Goal: Information Seeking & Learning: Learn about a topic

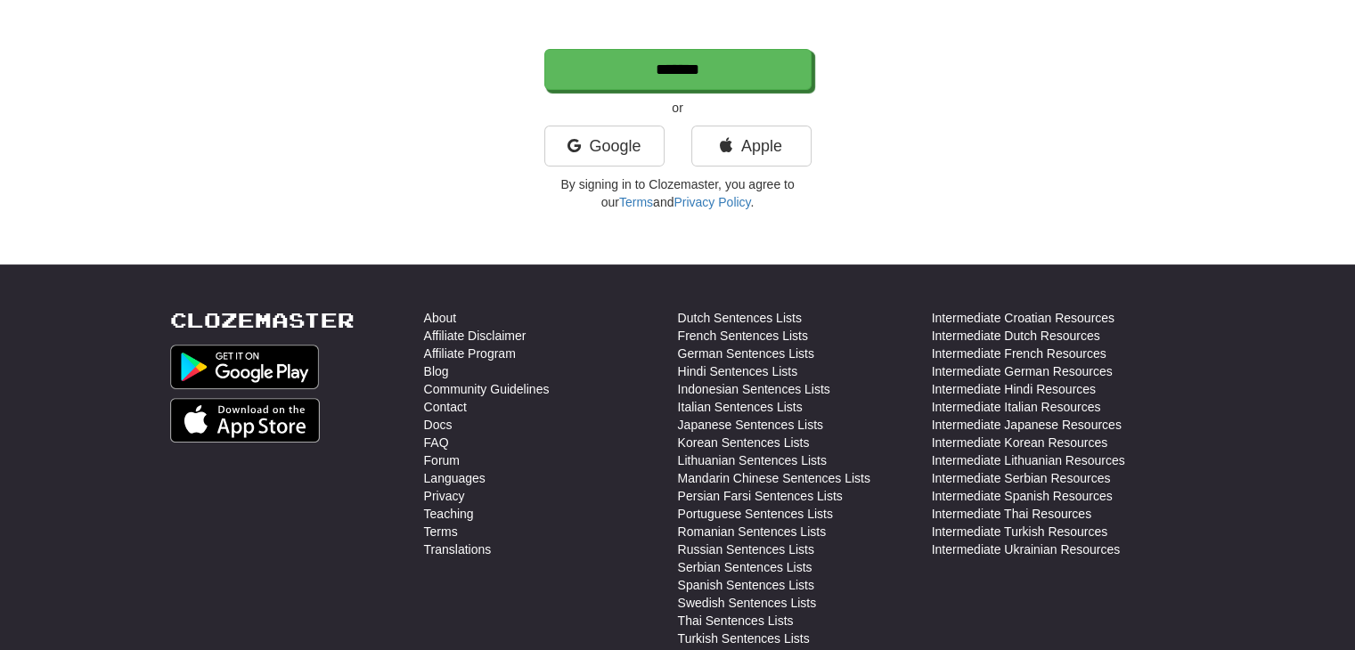
scroll to position [474, 0]
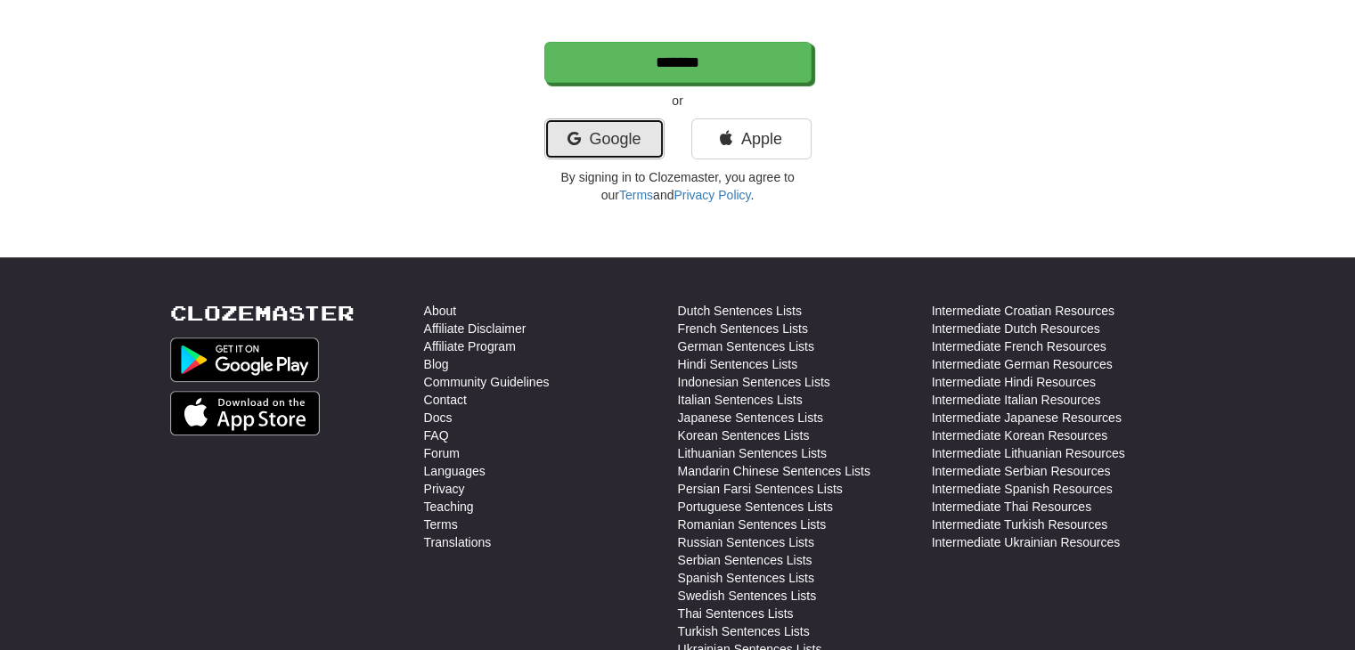
click at [598, 138] on link "Google" at bounding box center [604, 139] width 120 height 41
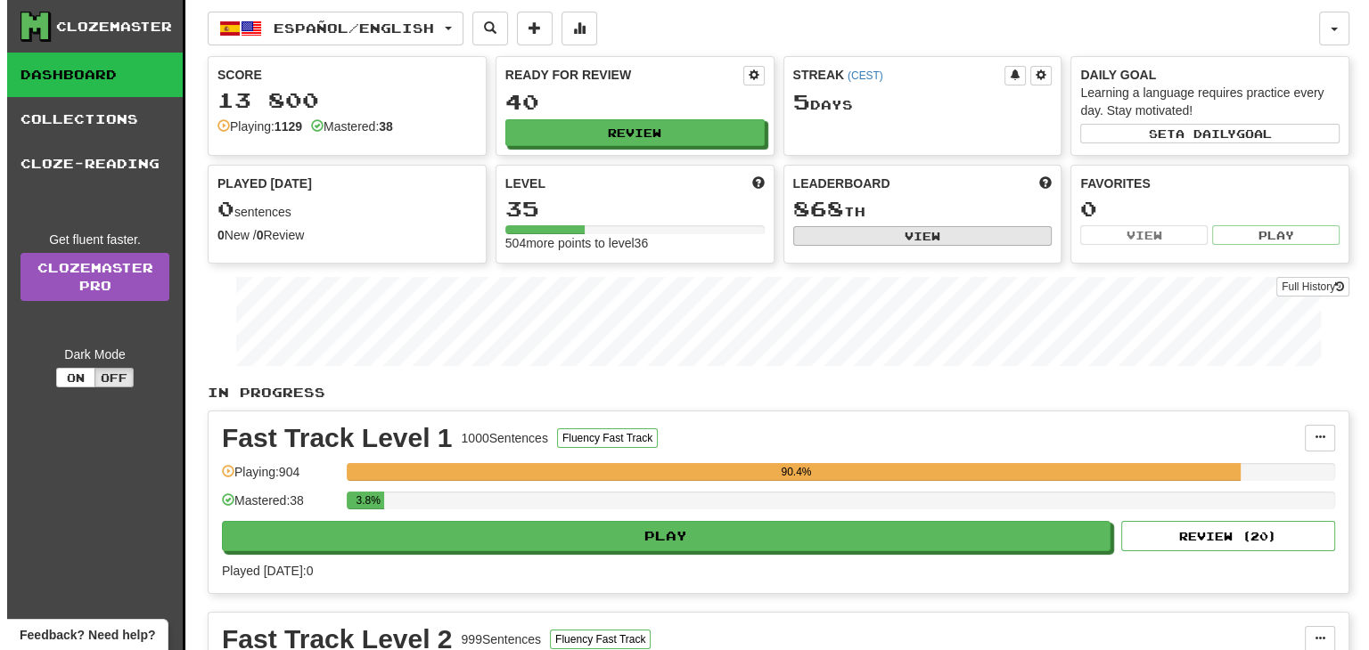
scroll to position [125, 0]
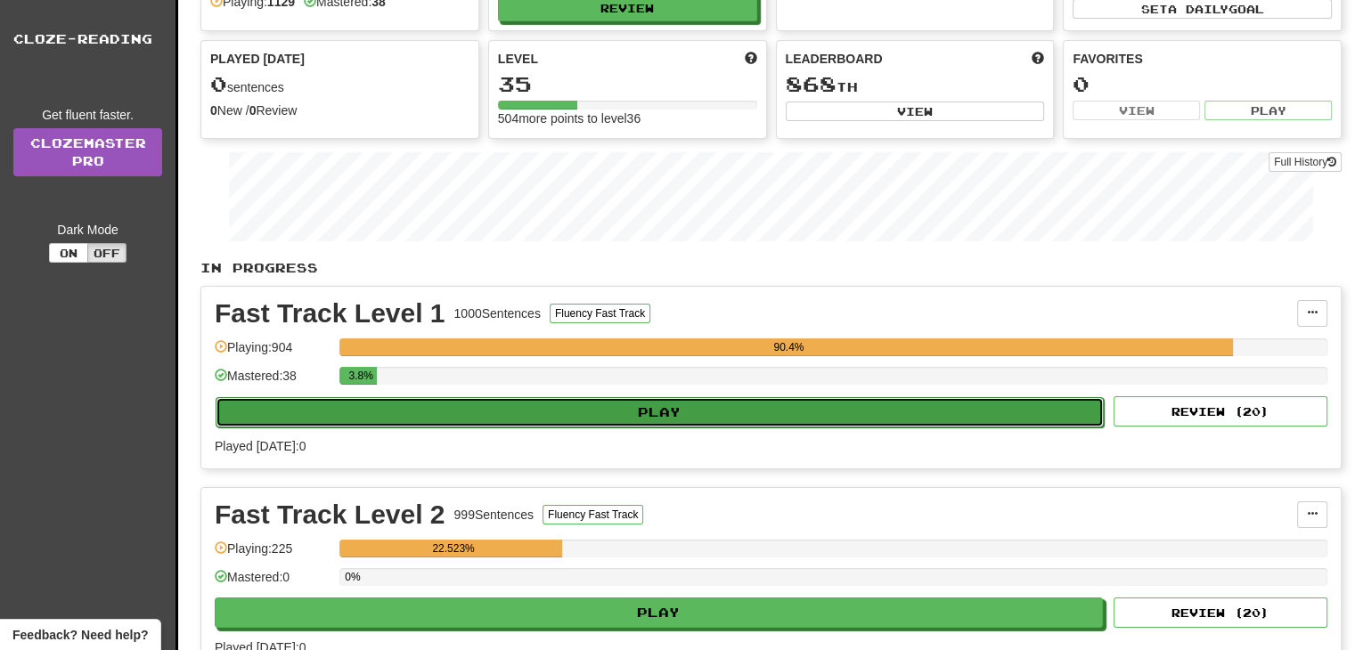
click at [686, 421] on button "Play" at bounding box center [660, 412] width 888 height 30
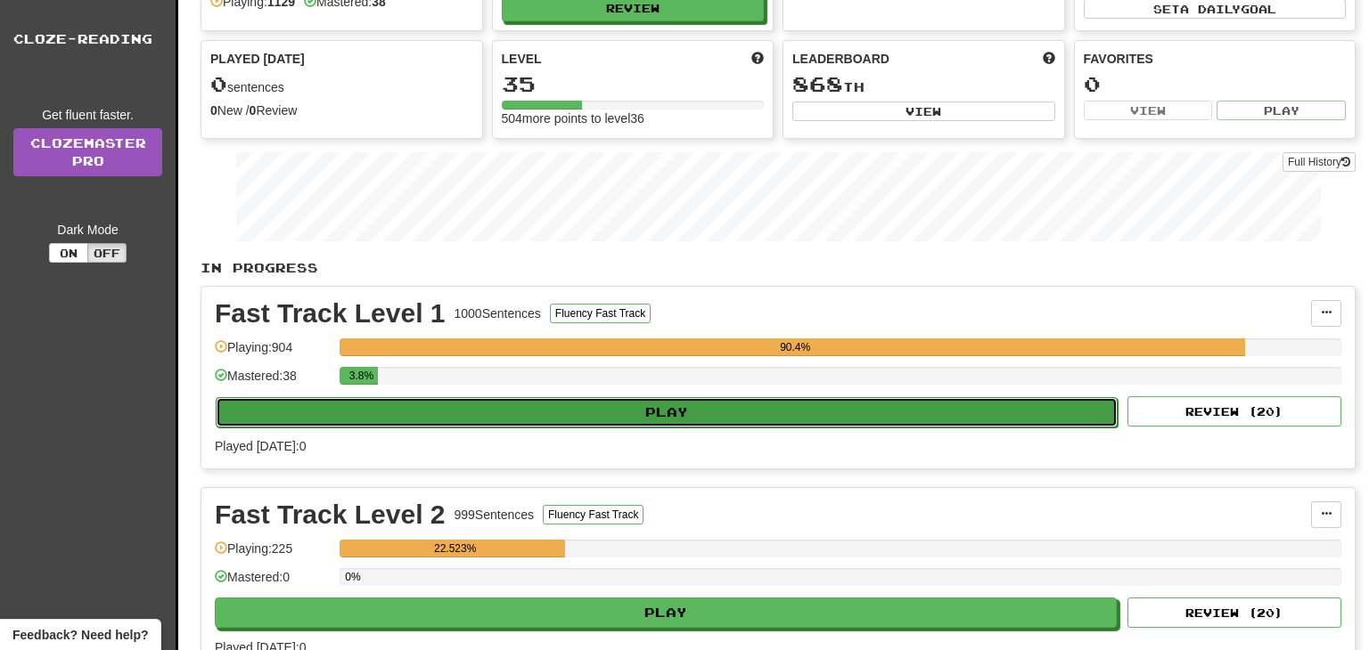
select select "**"
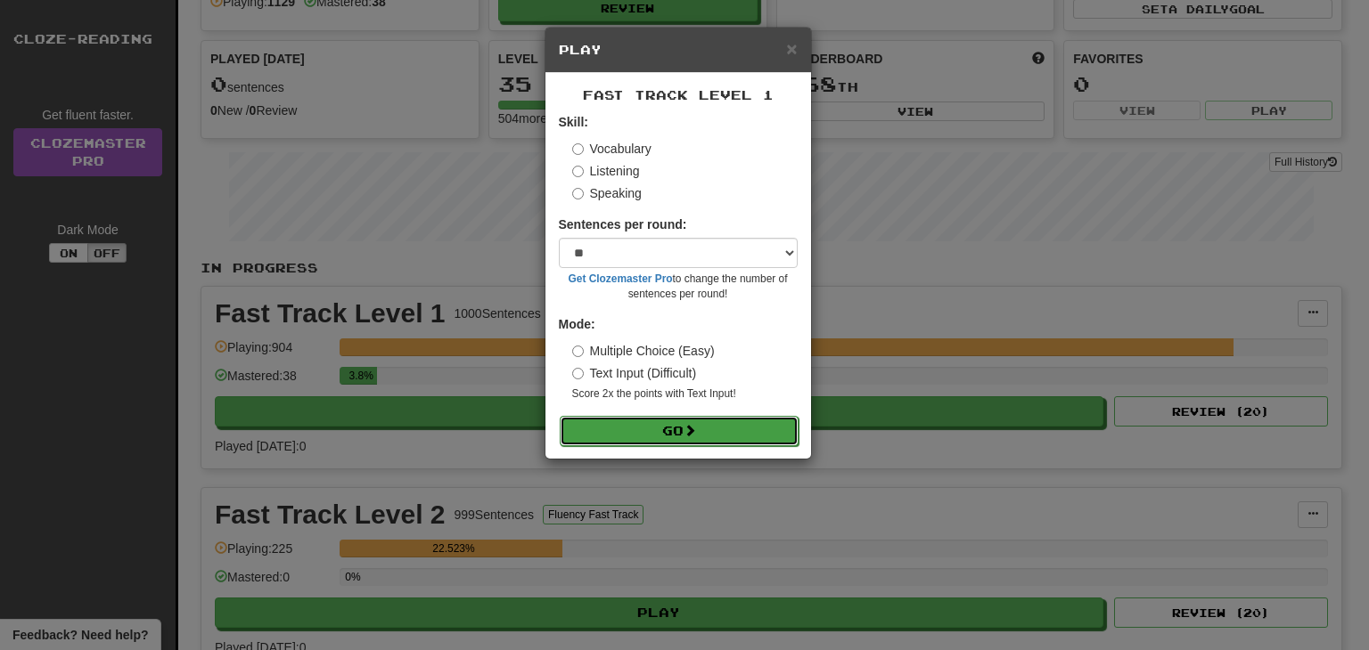
click at [660, 432] on button "Go" at bounding box center [679, 431] width 239 height 30
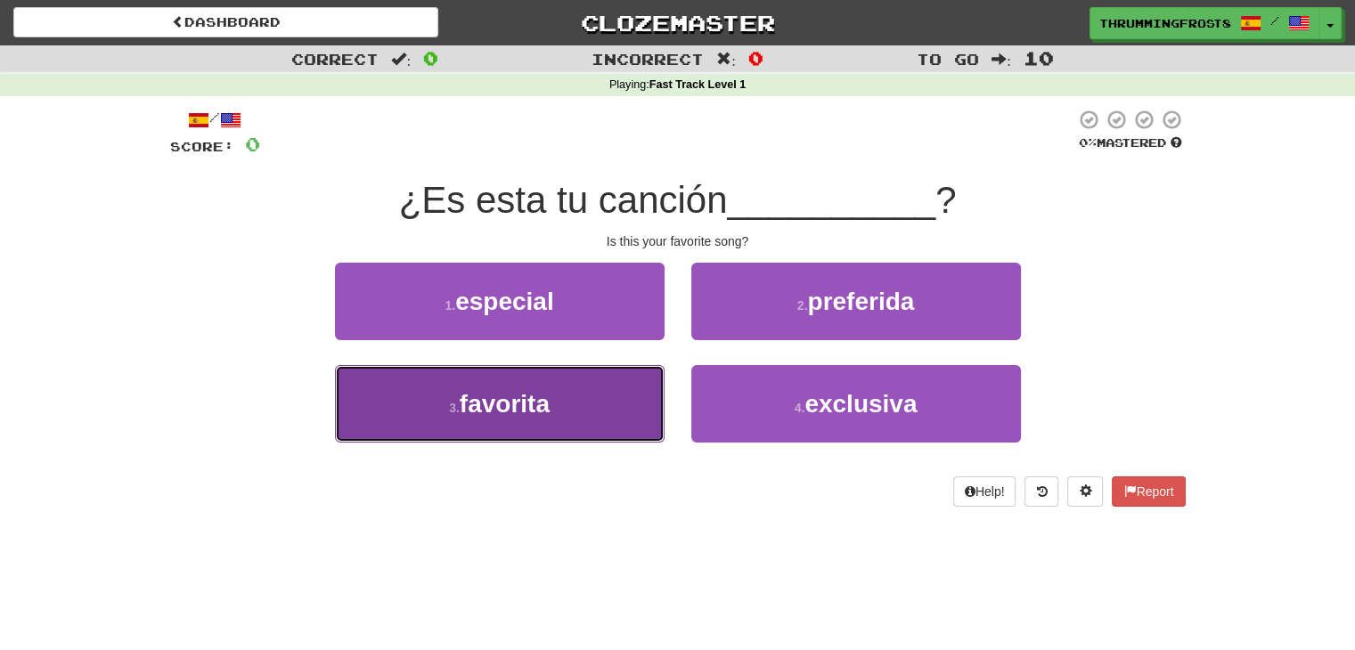
click at [649, 422] on button "3 . favorita" at bounding box center [500, 404] width 330 height 78
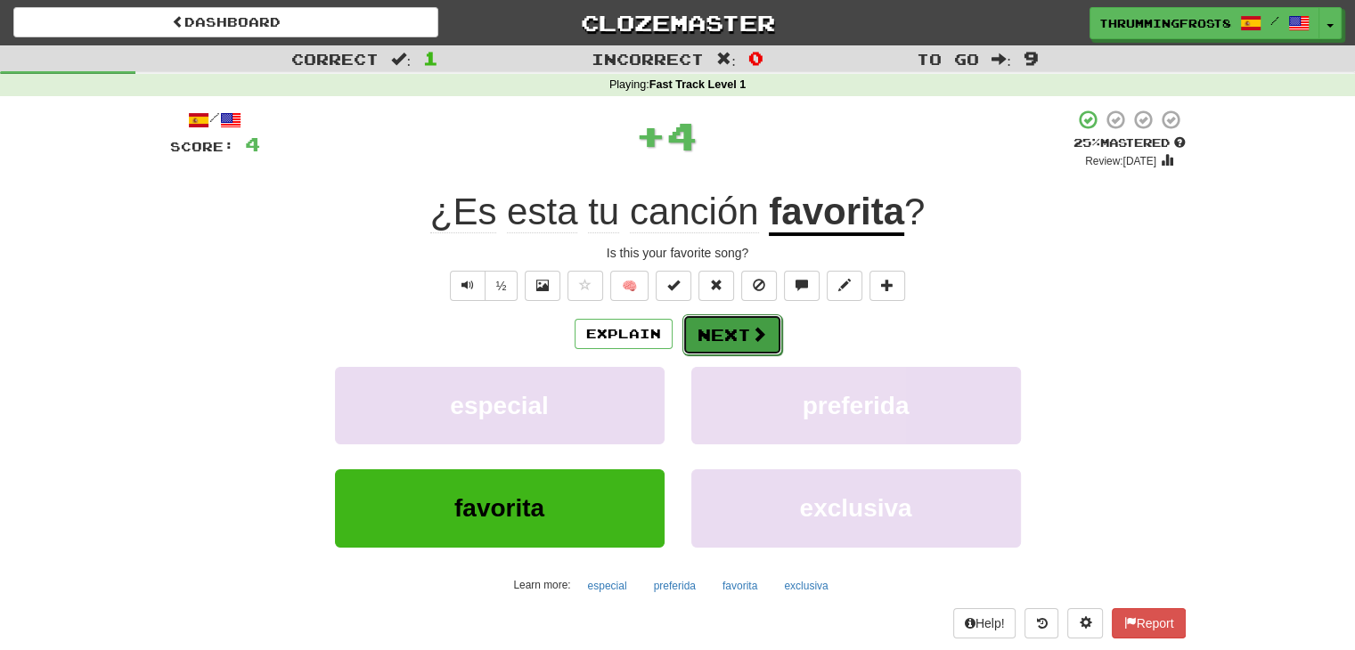
click at [735, 339] on button "Next" at bounding box center [733, 335] width 100 height 41
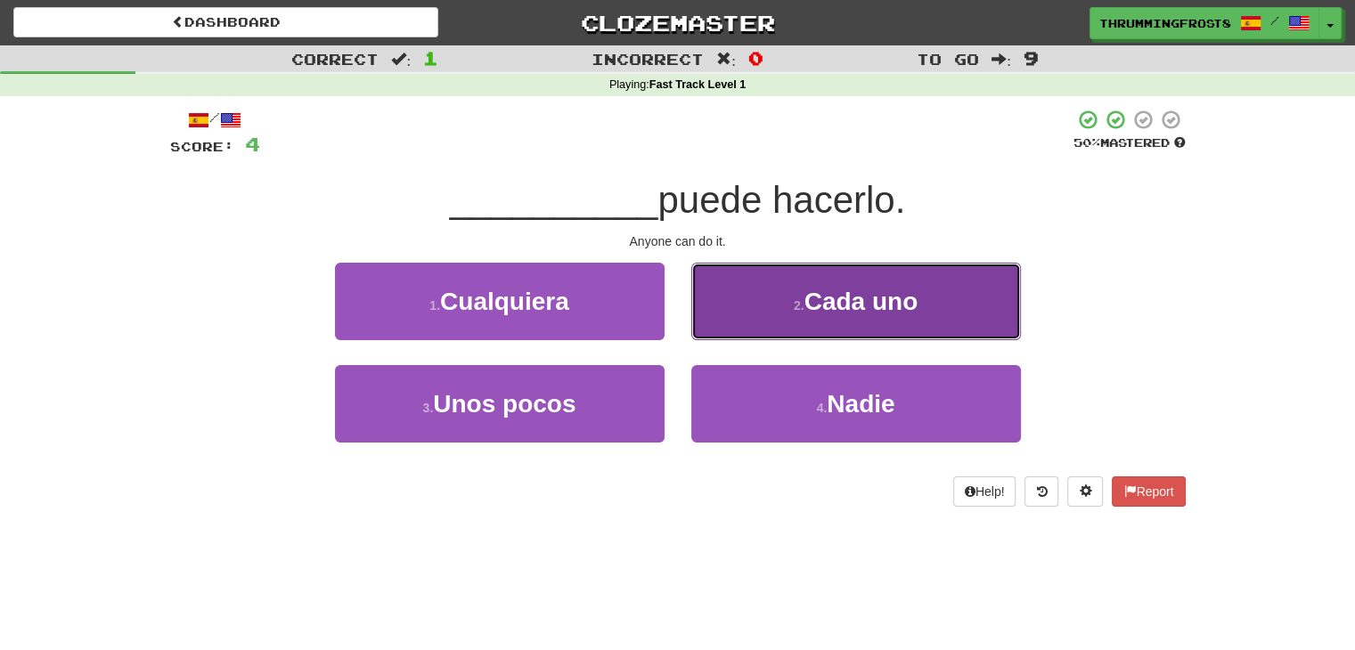
click at [709, 331] on button "2 . Cada uno" at bounding box center [856, 302] width 330 height 78
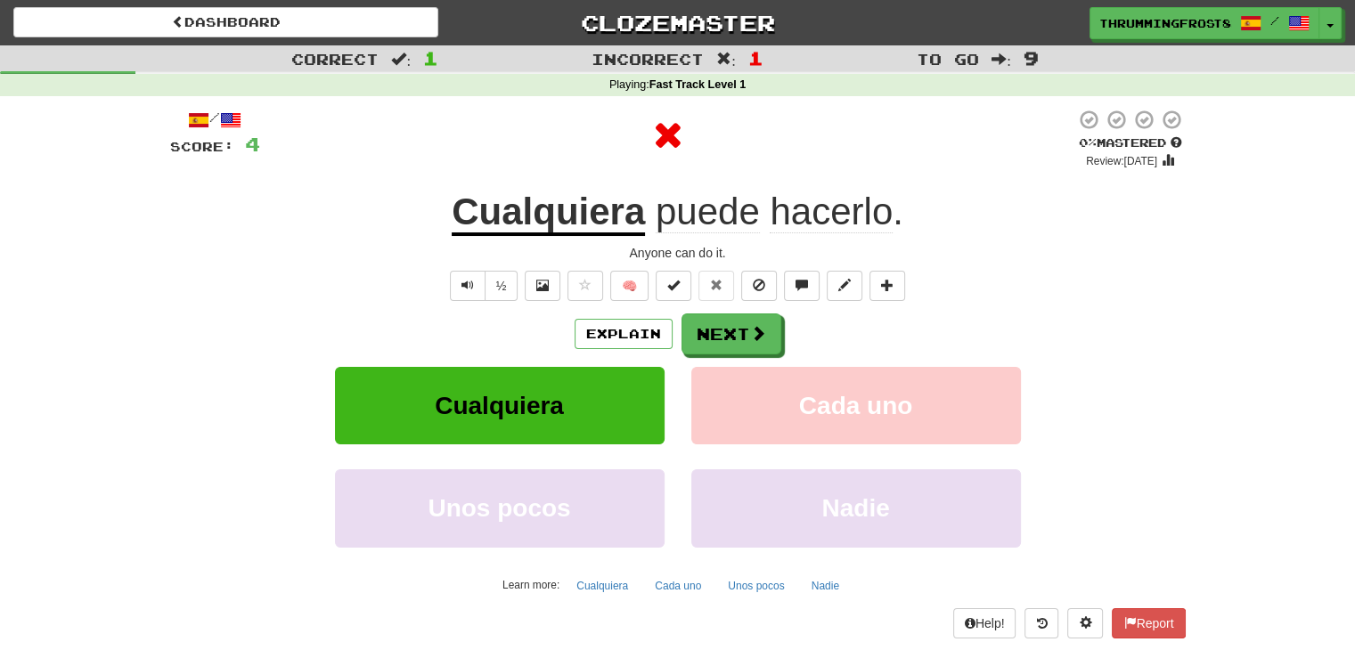
click at [585, 215] on u "Cualquiera" at bounding box center [548, 213] width 193 height 45
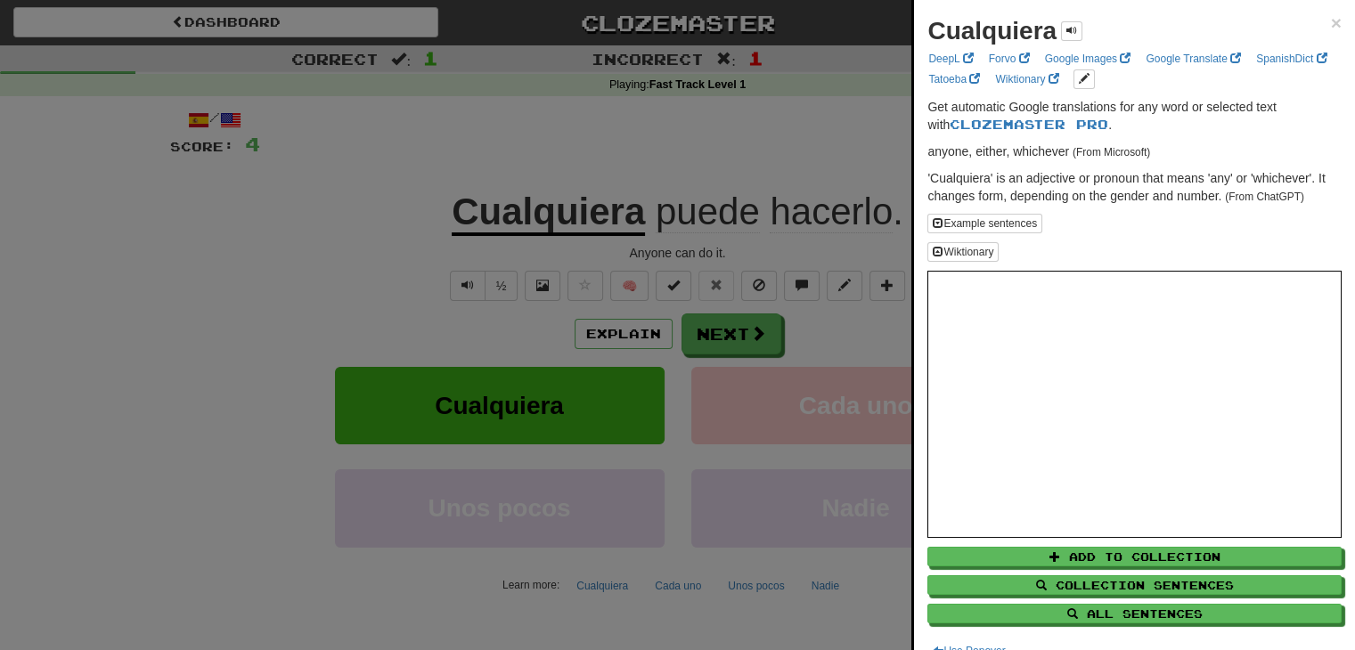
click at [850, 231] on div at bounding box center [677, 325] width 1355 height 650
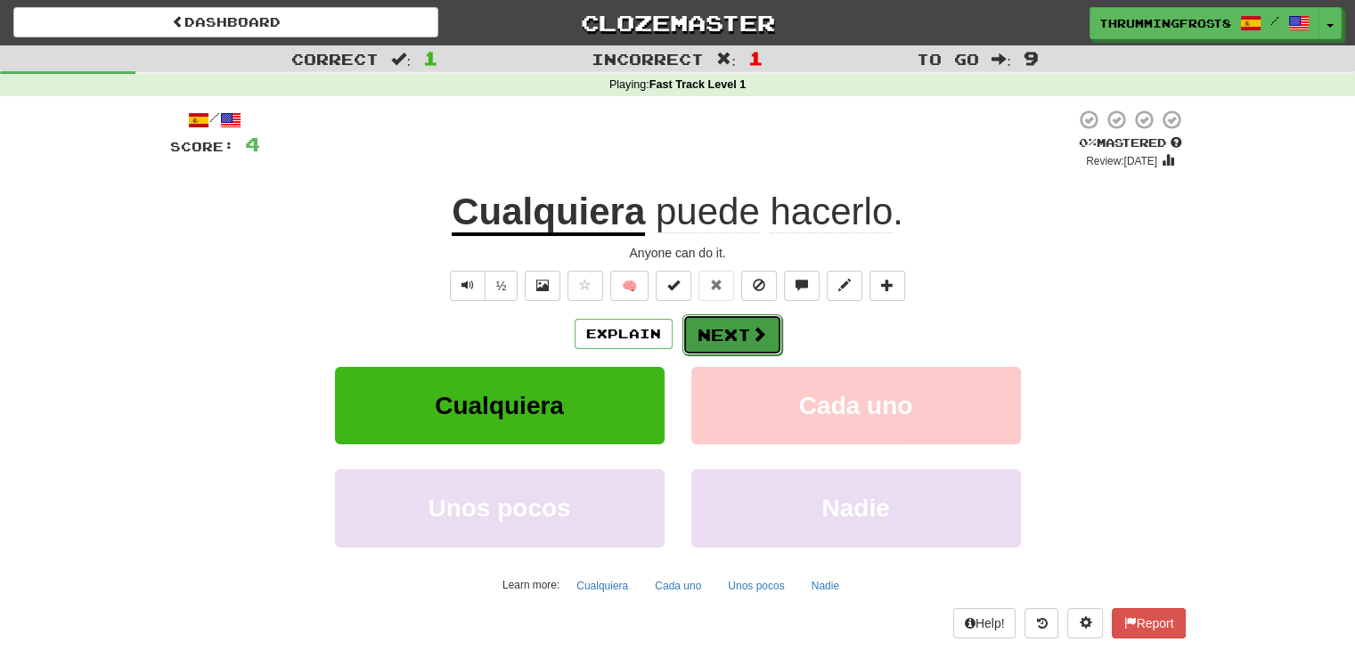
click at [751, 333] on span at bounding box center [759, 334] width 16 height 16
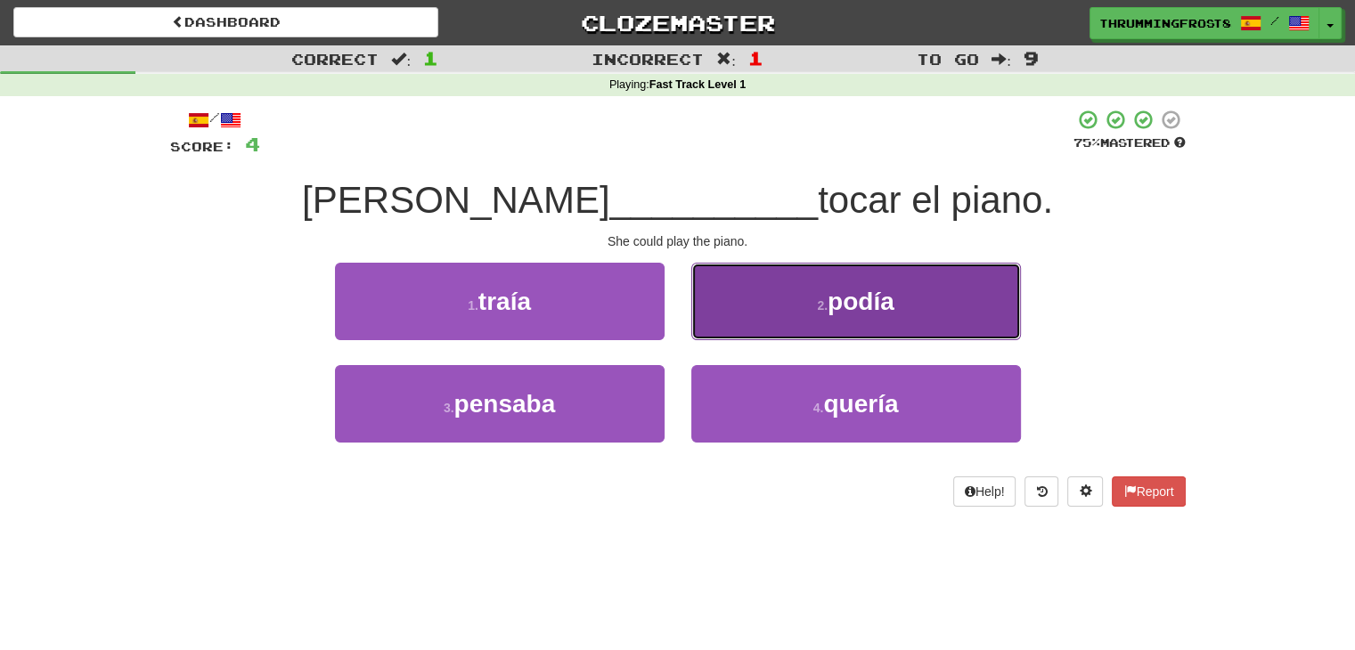
click at [770, 298] on button "2 . podía" at bounding box center [856, 302] width 330 height 78
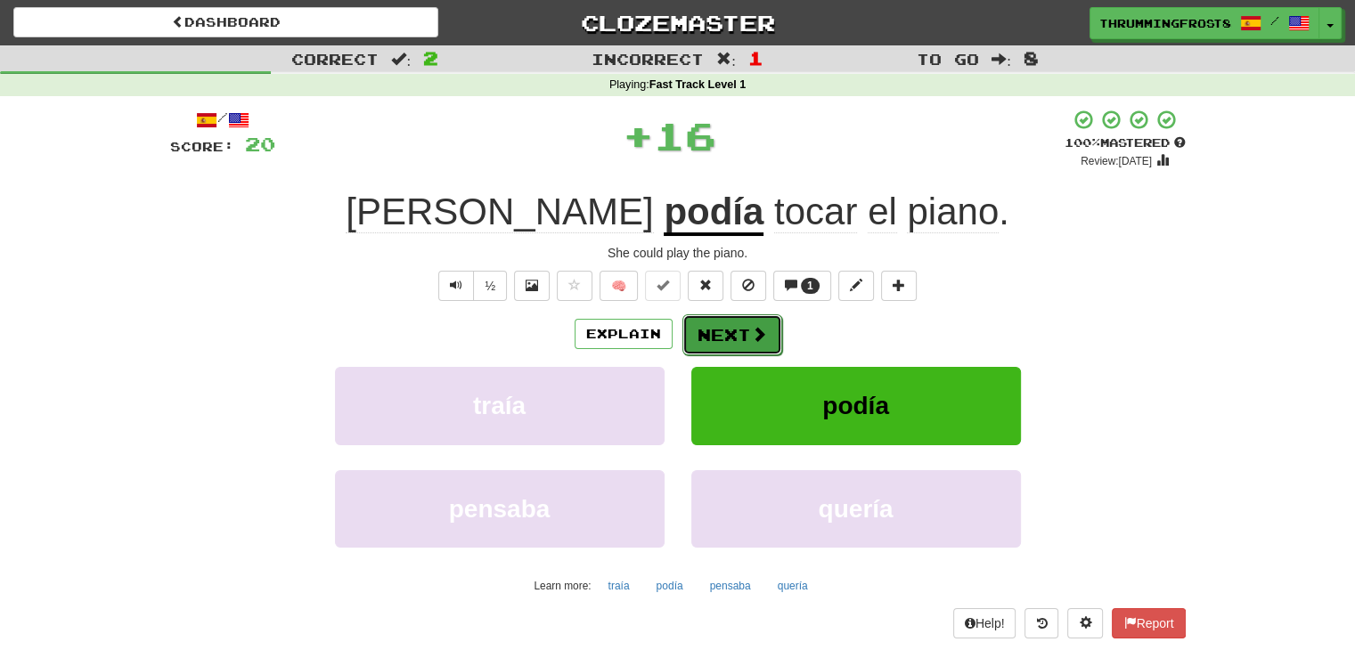
click at [717, 332] on button "Next" at bounding box center [733, 335] width 100 height 41
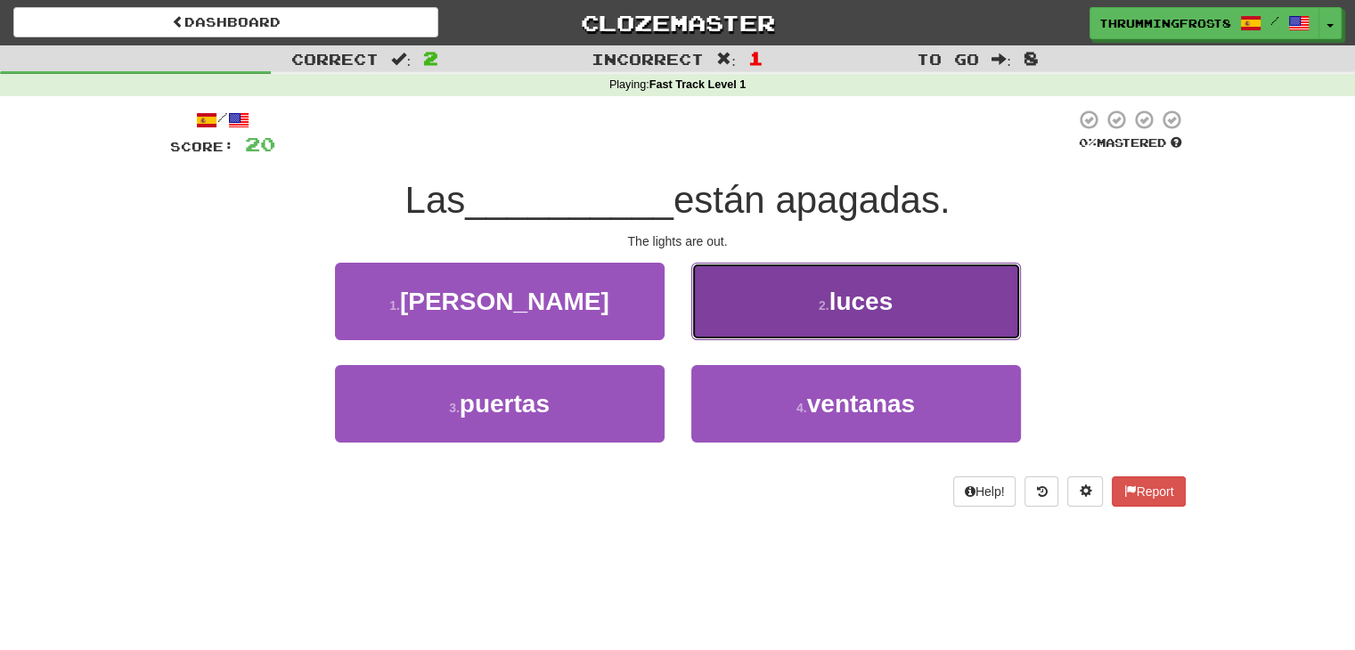
click at [809, 328] on button "2 . luces" at bounding box center [856, 302] width 330 height 78
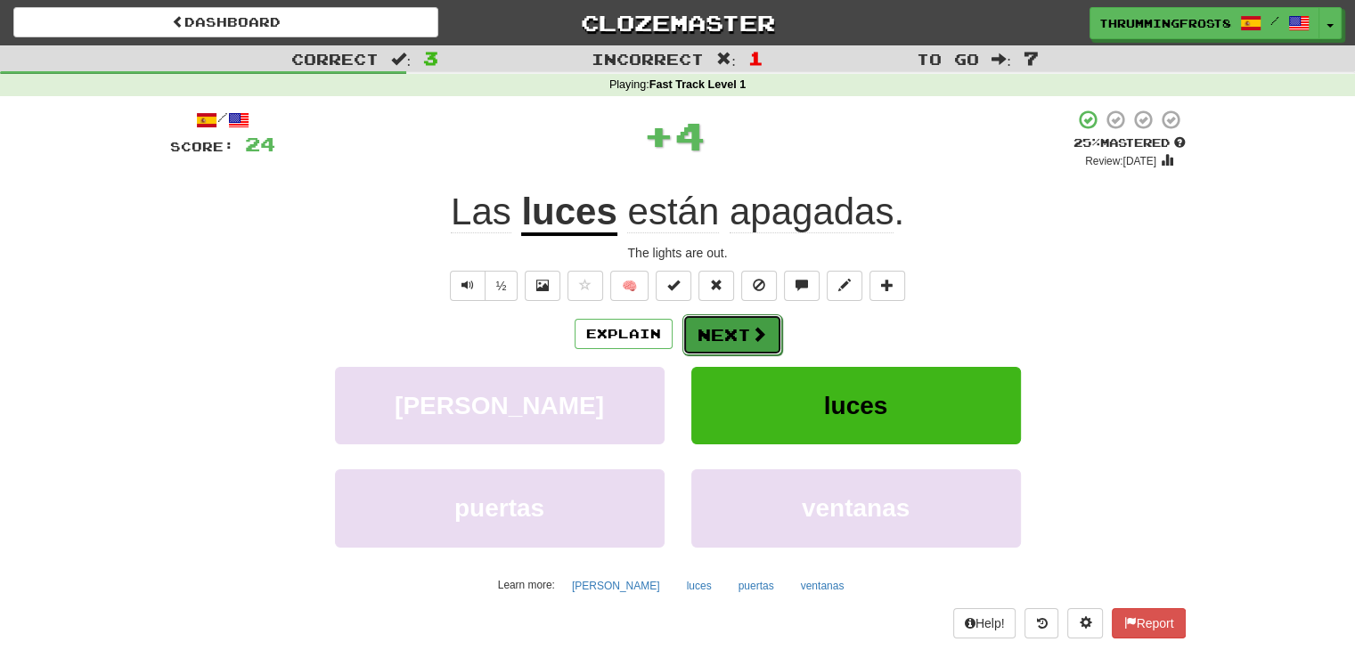
click at [745, 333] on button "Next" at bounding box center [733, 335] width 100 height 41
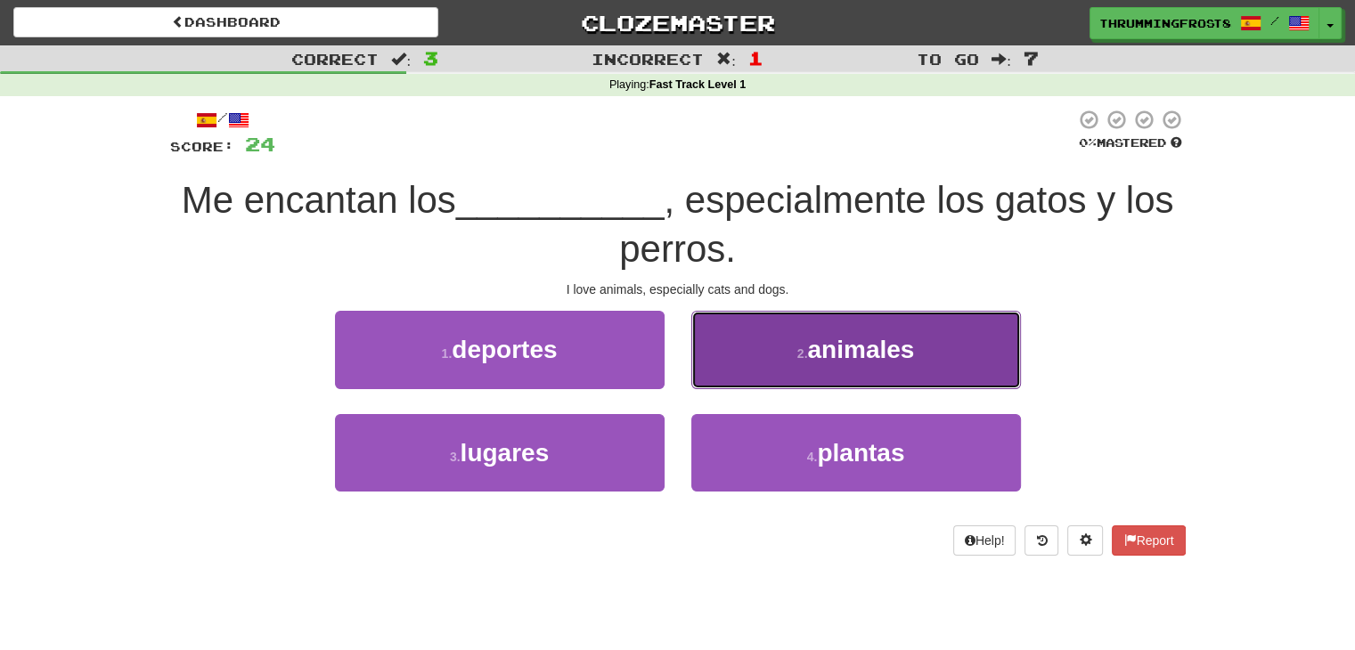
click at [800, 332] on button "2 . animales" at bounding box center [856, 350] width 330 height 78
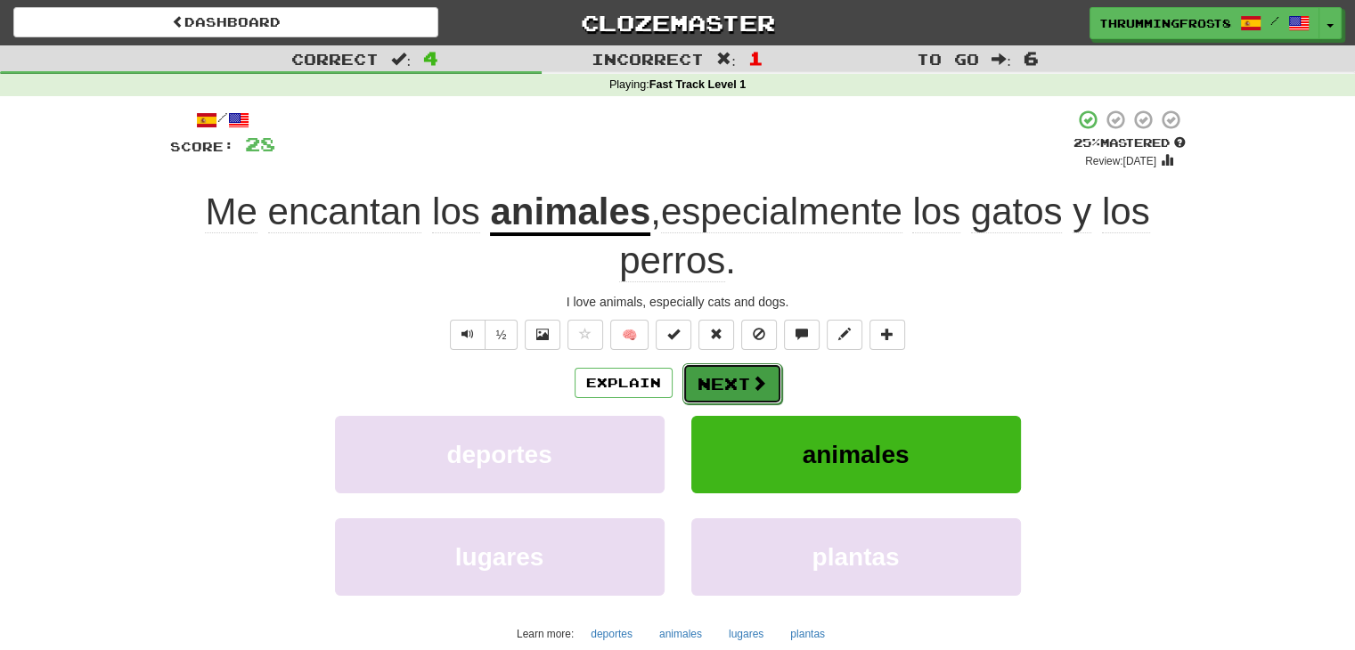
click at [744, 367] on button "Next" at bounding box center [733, 384] width 100 height 41
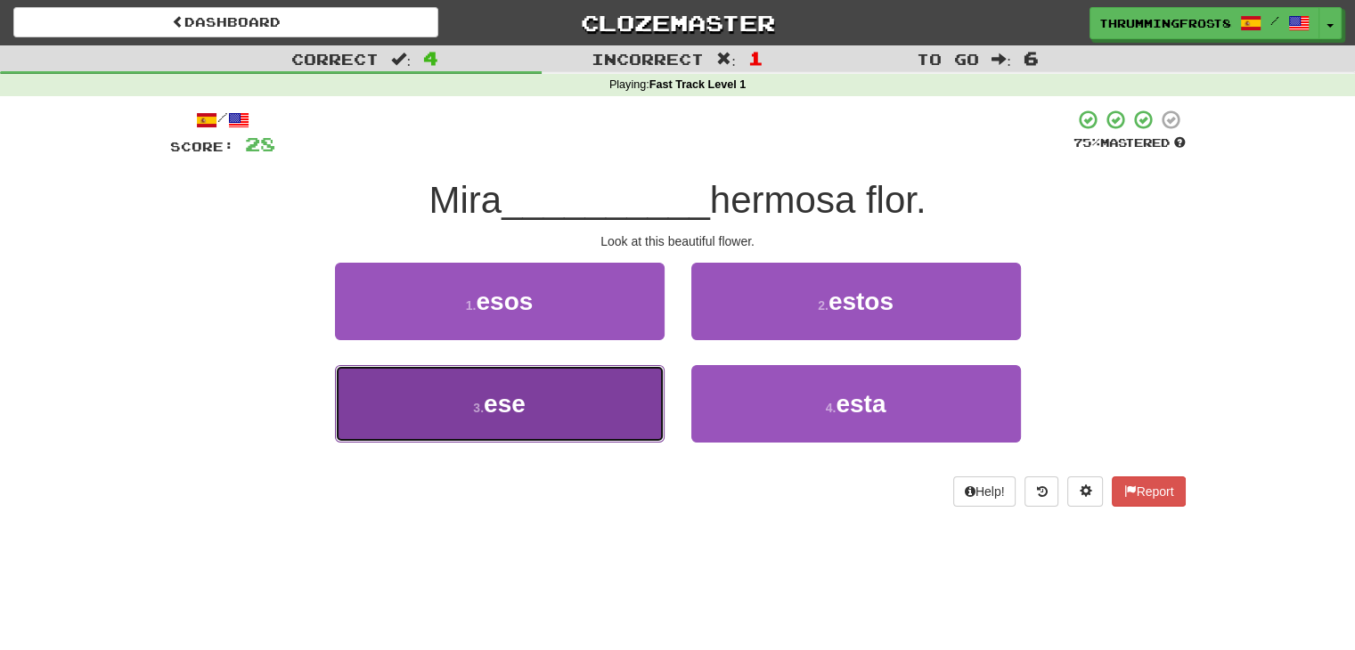
click at [606, 365] on button "3 . ese" at bounding box center [500, 404] width 330 height 78
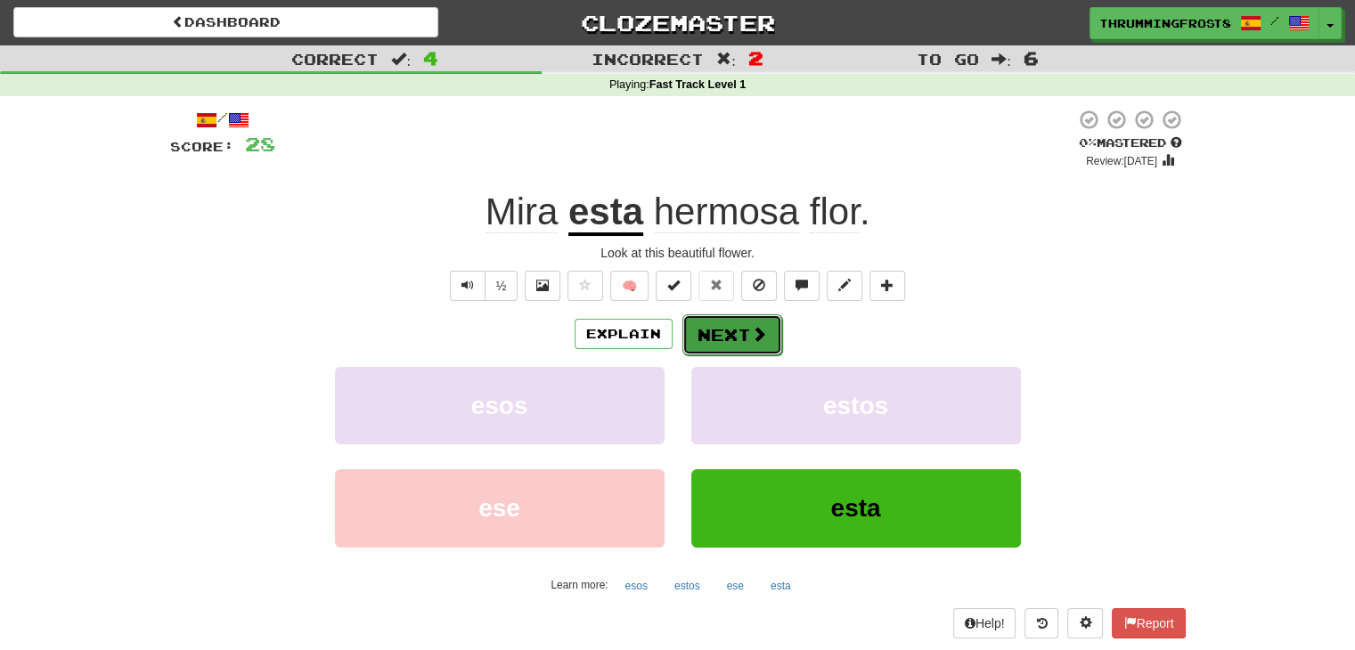
click at [724, 323] on button "Next" at bounding box center [733, 335] width 100 height 41
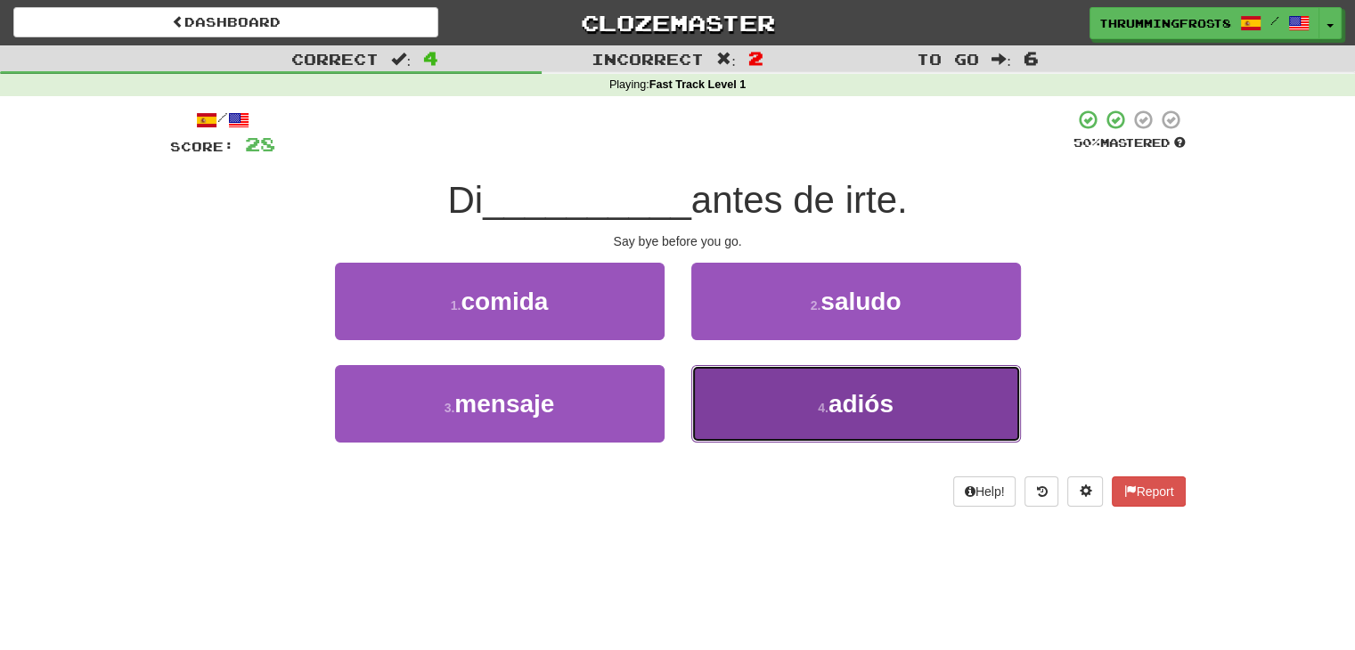
click at [801, 416] on button "4 . adiós" at bounding box center [856, 404] width 330 height 78
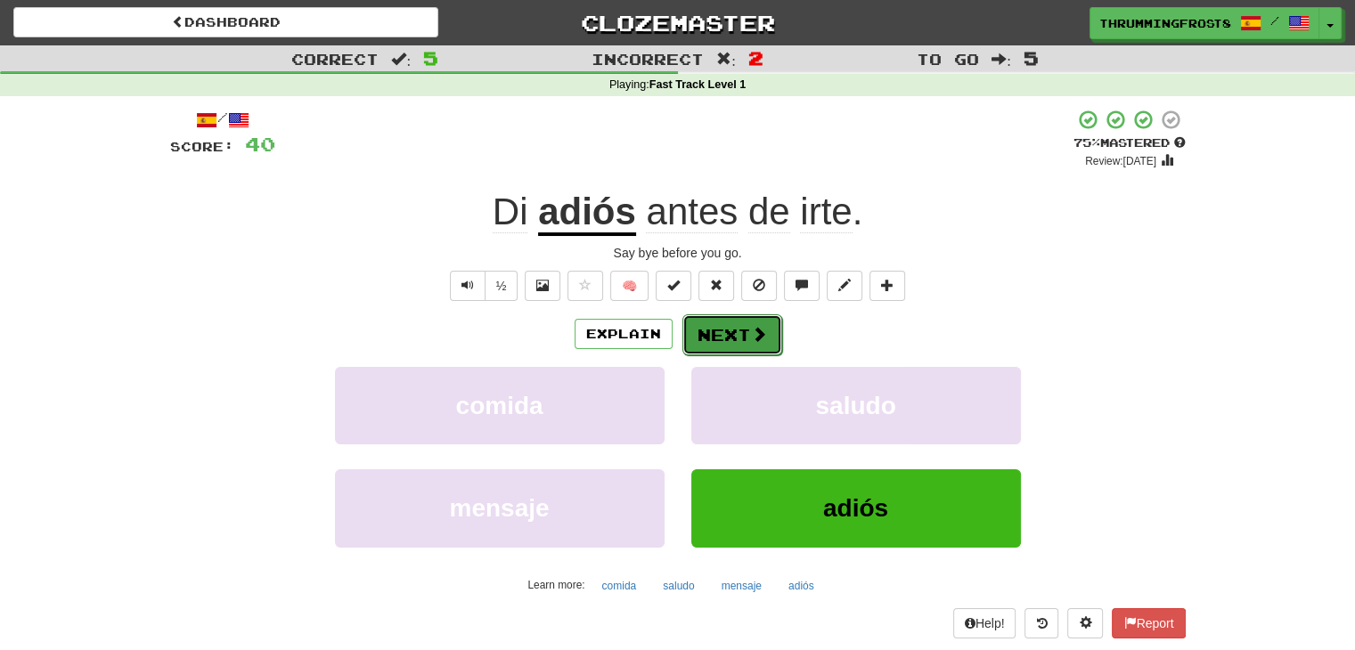
click at [745, 329] on button "Next" at bounding box center [733, 335] width 100 height 41
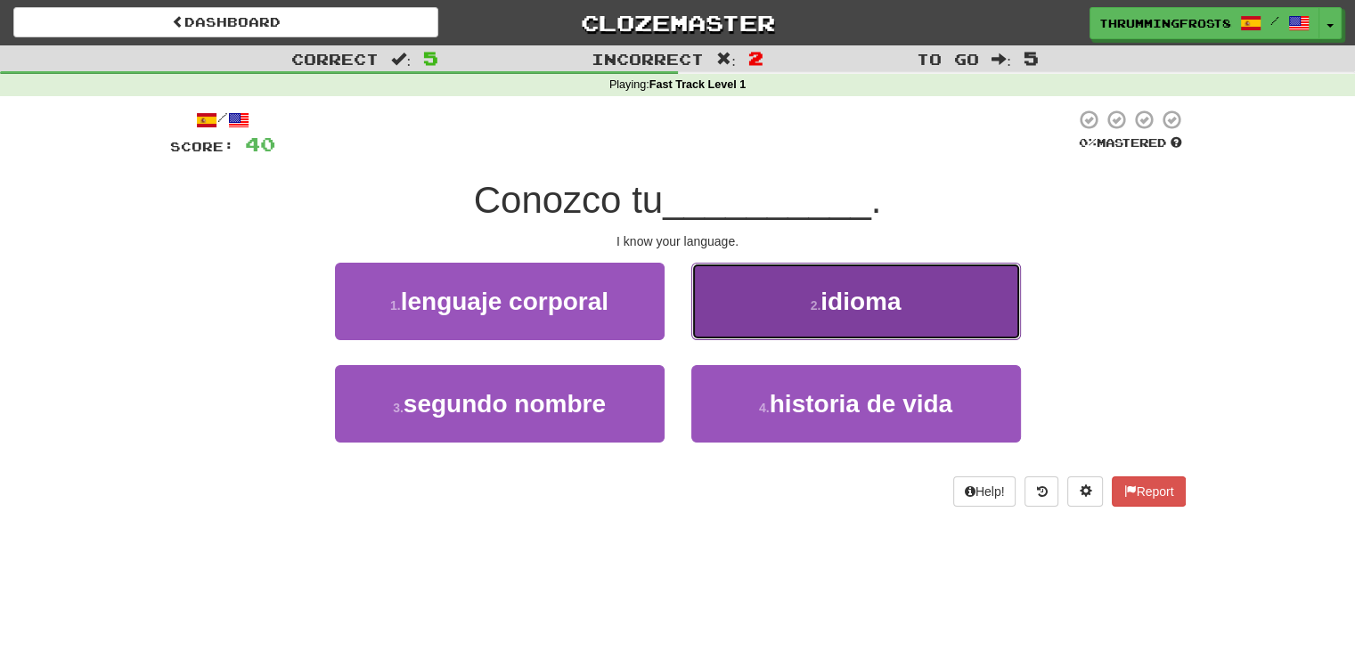
click at [771, 290] on button "2 . idioma" at bounding box center [856, 302] width 330 height 78
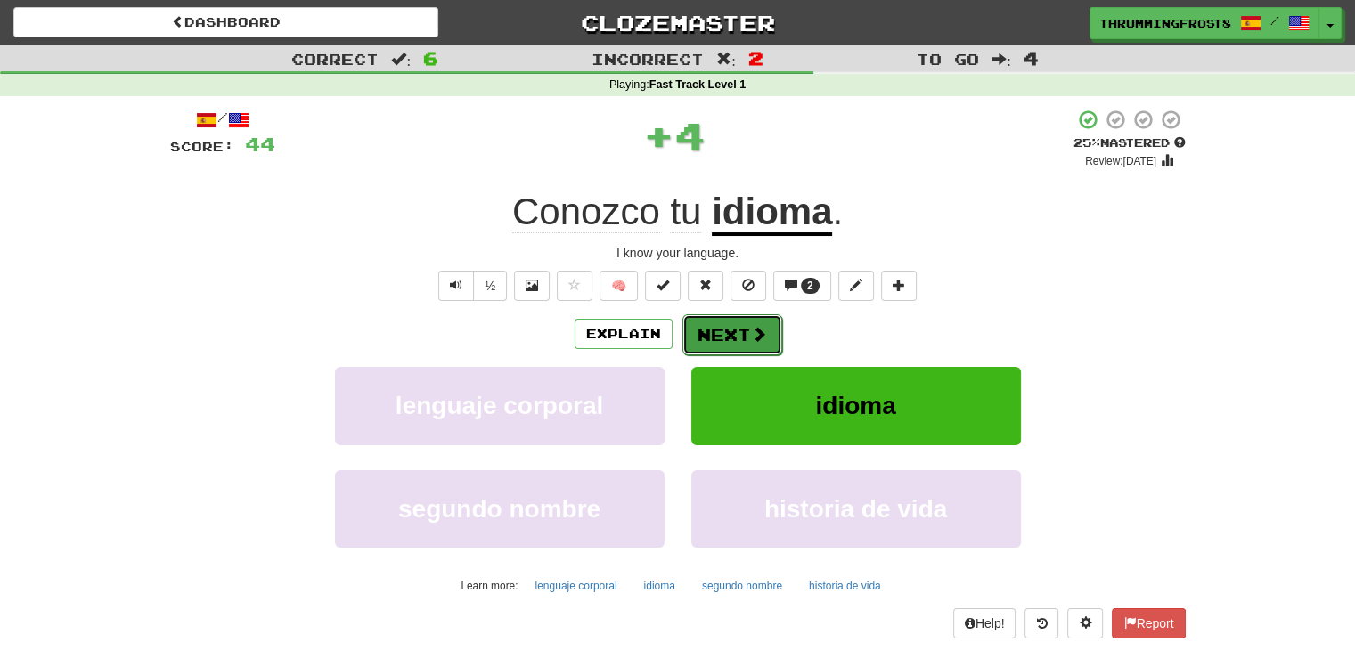
click at [719, 329] on button "Next" at bounding box center [733, 335] width 100 height 41
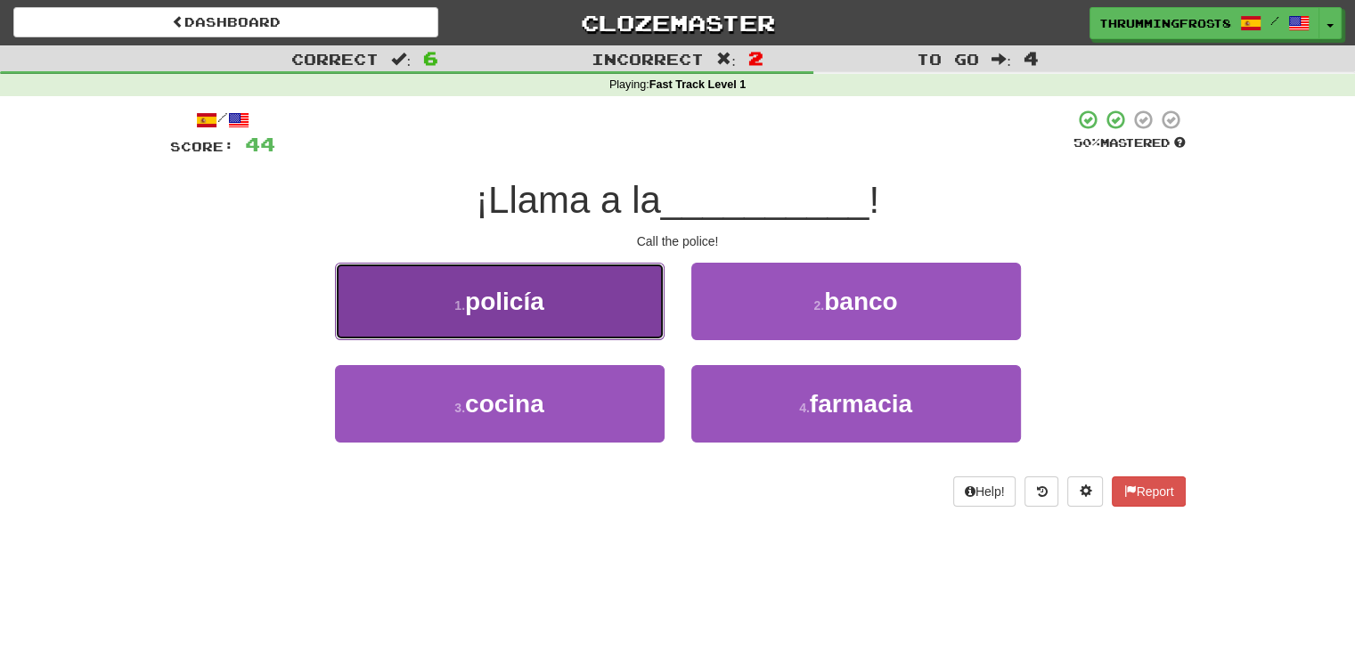
click at [574, 304] on button "1 . policía" at bounding box center [500, 302] width 330 height 78
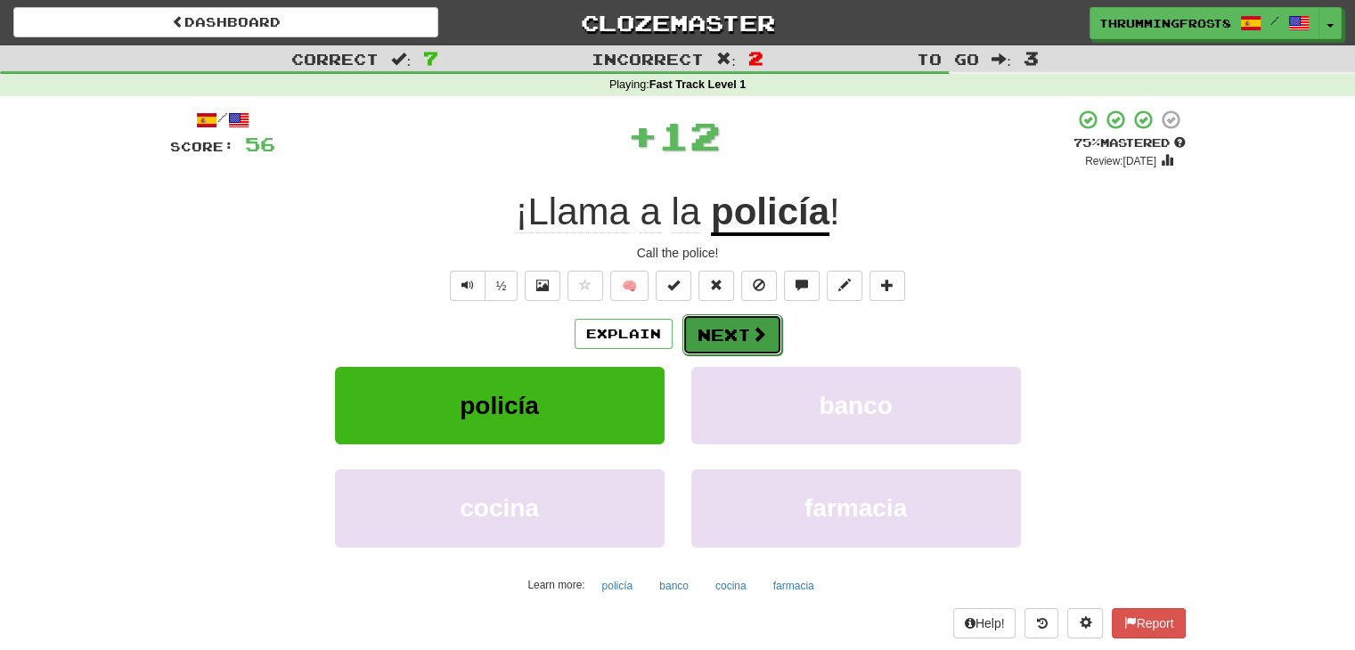
click at [714, 332] on button "Next" at bounding box center [733, 335] width 100 height 41
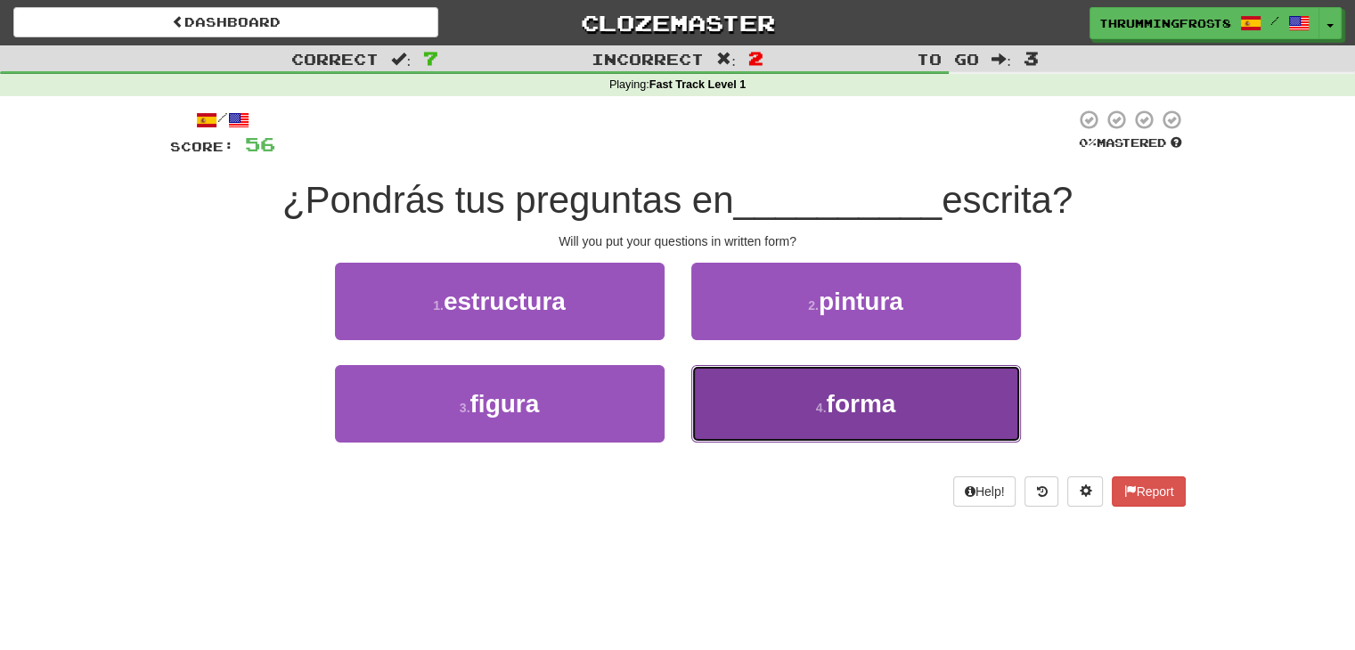
click at [867, 400] on span "forma" at bounding box center [861, 404] width 70 height 28
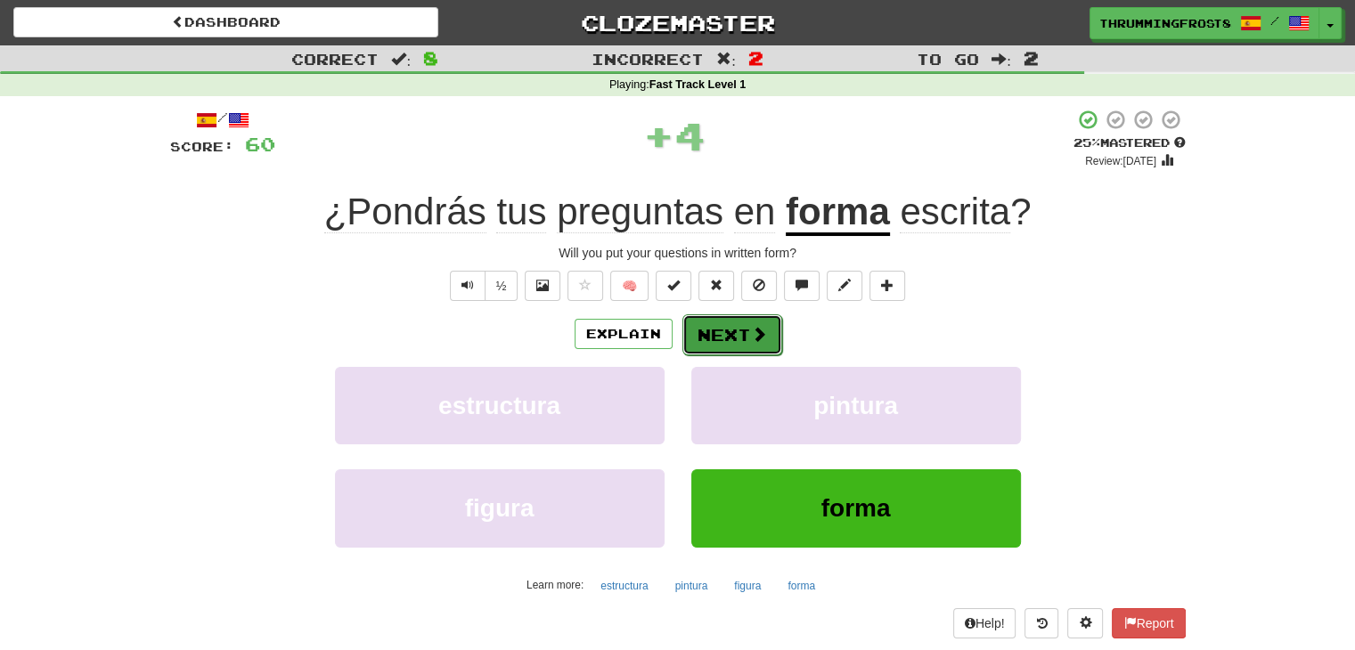
click at [741, 323] on button "Next" at bounding box center [733, 335] width 100 height 41
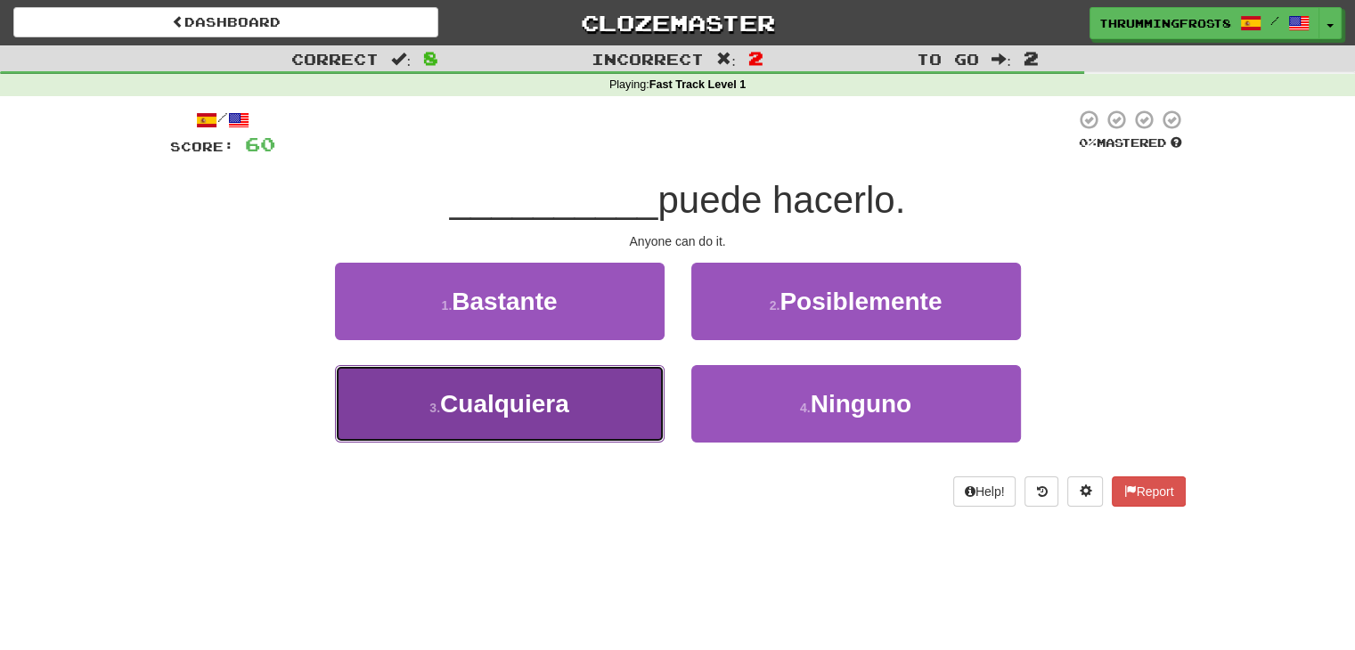
click at [626, 414] on button "3 . Cualquiera" at bounding box center [500, 404] width 330 height 78
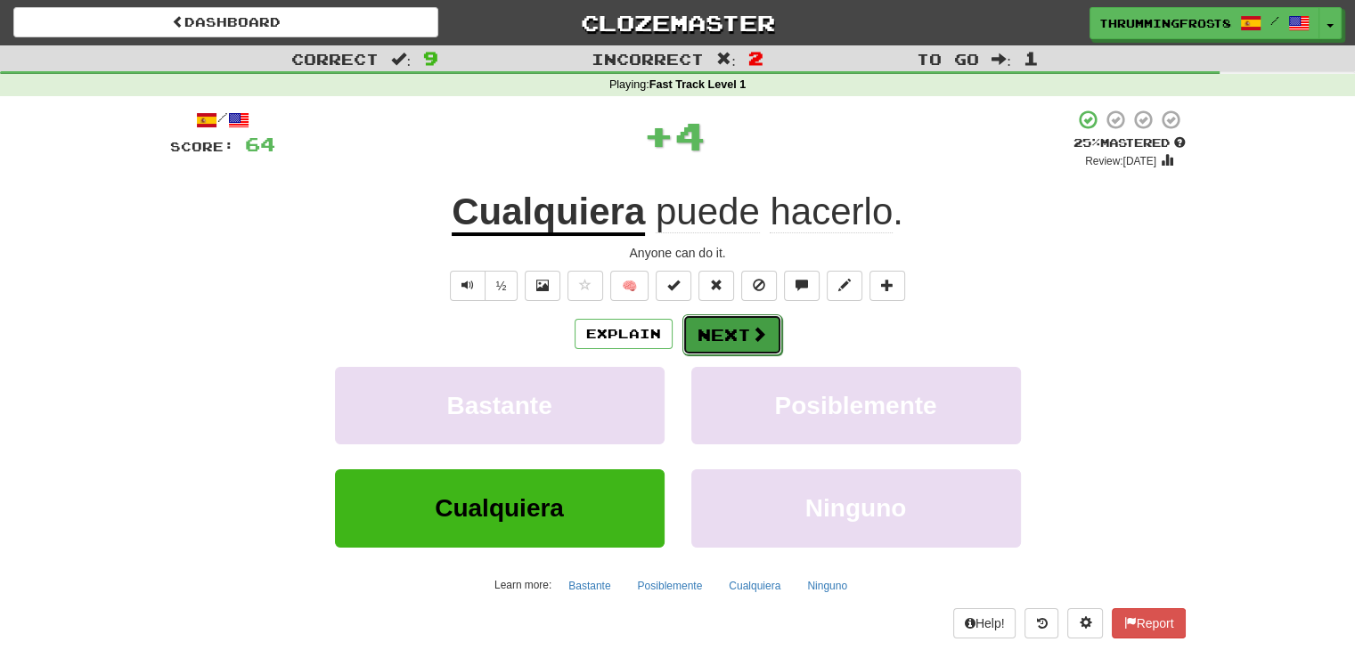
click at [752, 326] on span at bounding box center [759, 334] width 16 height 16
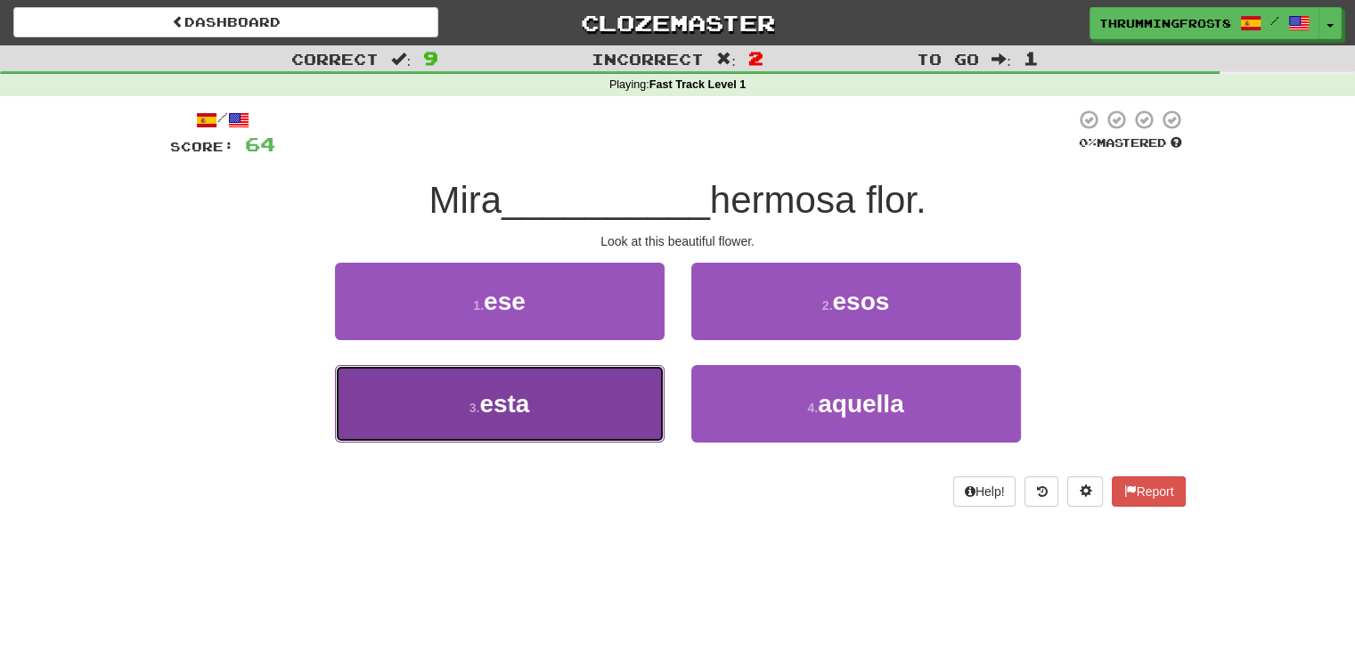
click at [595, 401] on button "3 . esta" at bounding box center [500, 404] width 330 height 78
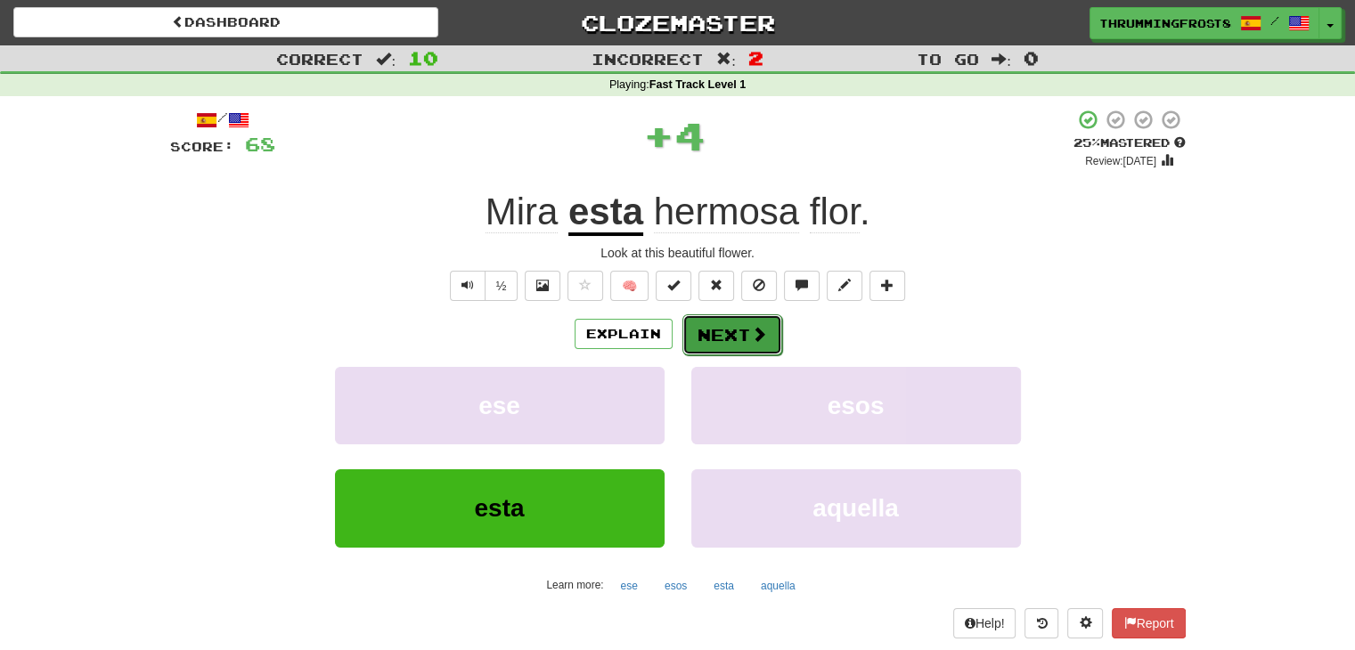
click at [752, 326] on span at bounding box center [759, 334] width 16 height 16
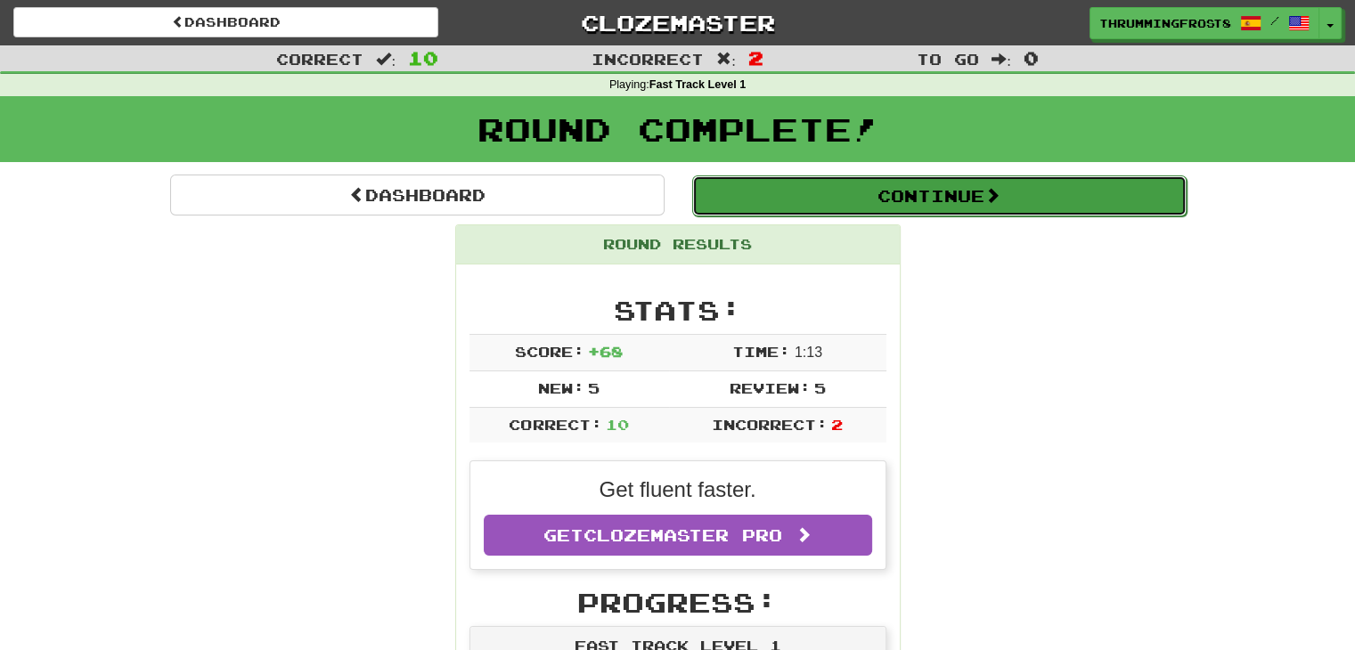
click at [813, 190] on button "Continue" at bounding box center [939, 196] width 495 height 41
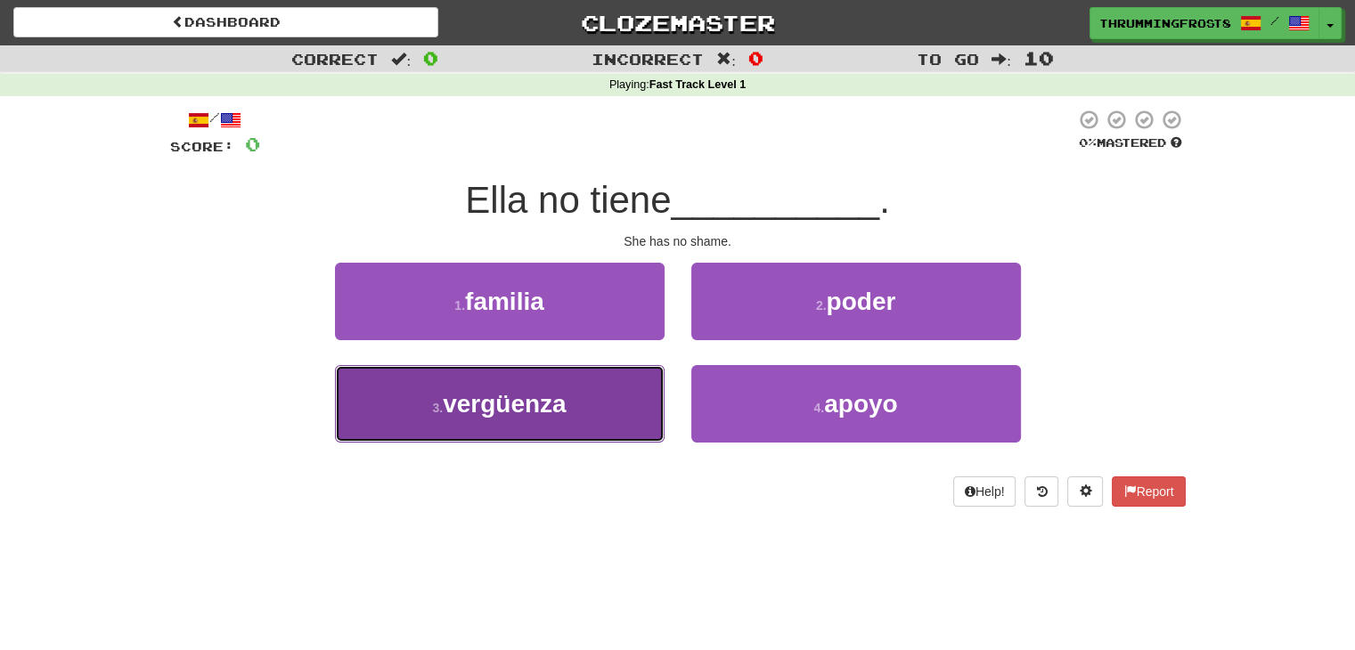
click at [614, 404] on button "3 . vergüenza" at bounding box center [500, 404] width 330 height 78
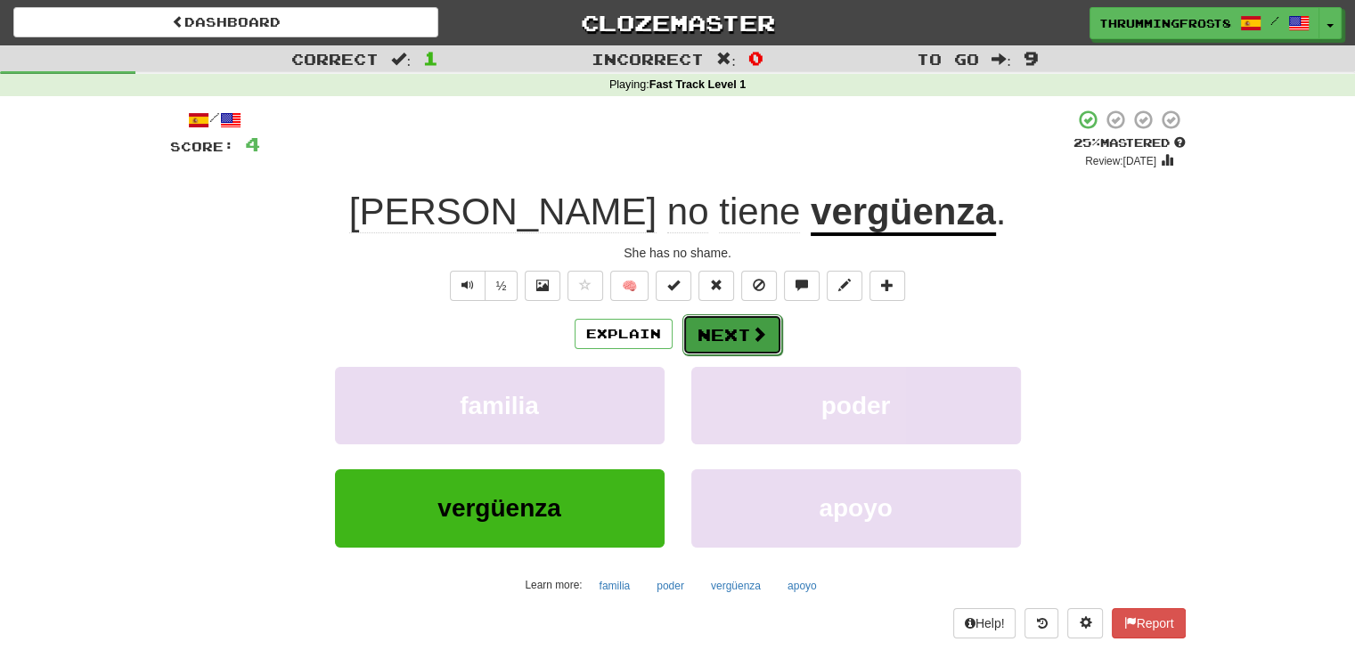
click at [745, 336] on button "Next" at bounding box center [733, 335] width 100 height 41
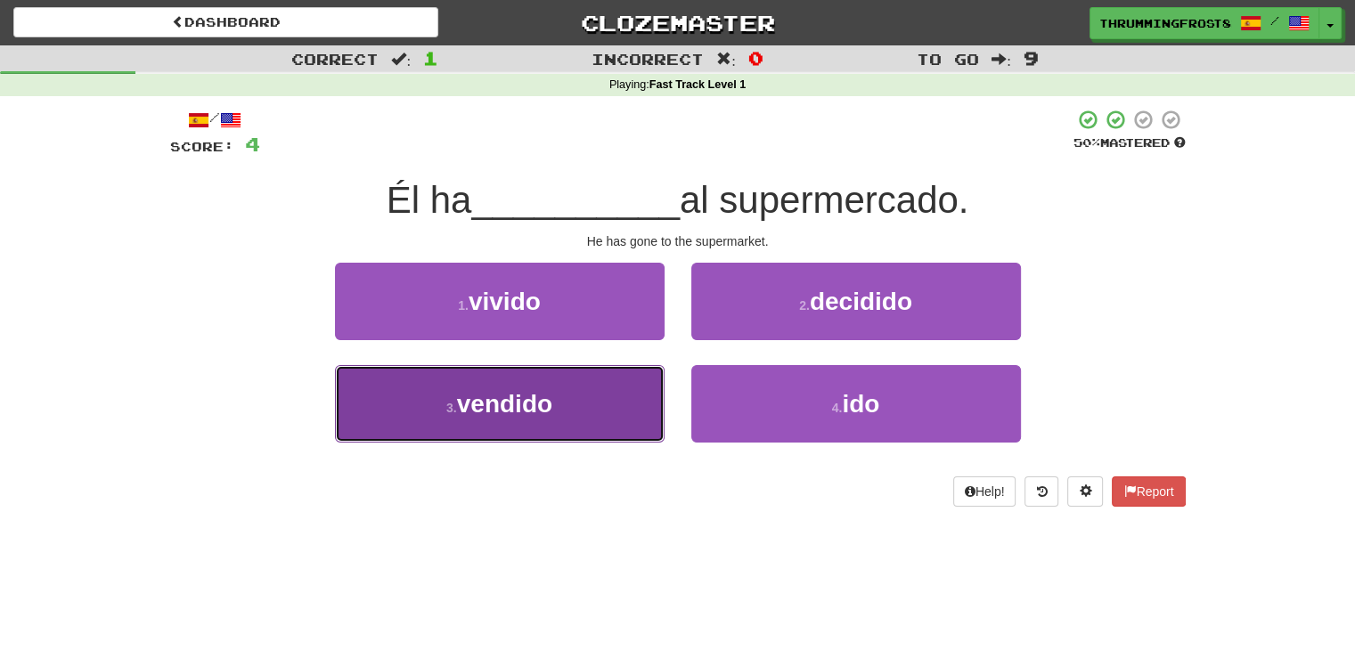
click at [646, 410] on button "3 . vendido" at bounding box center [500, 404] width 330 height 78
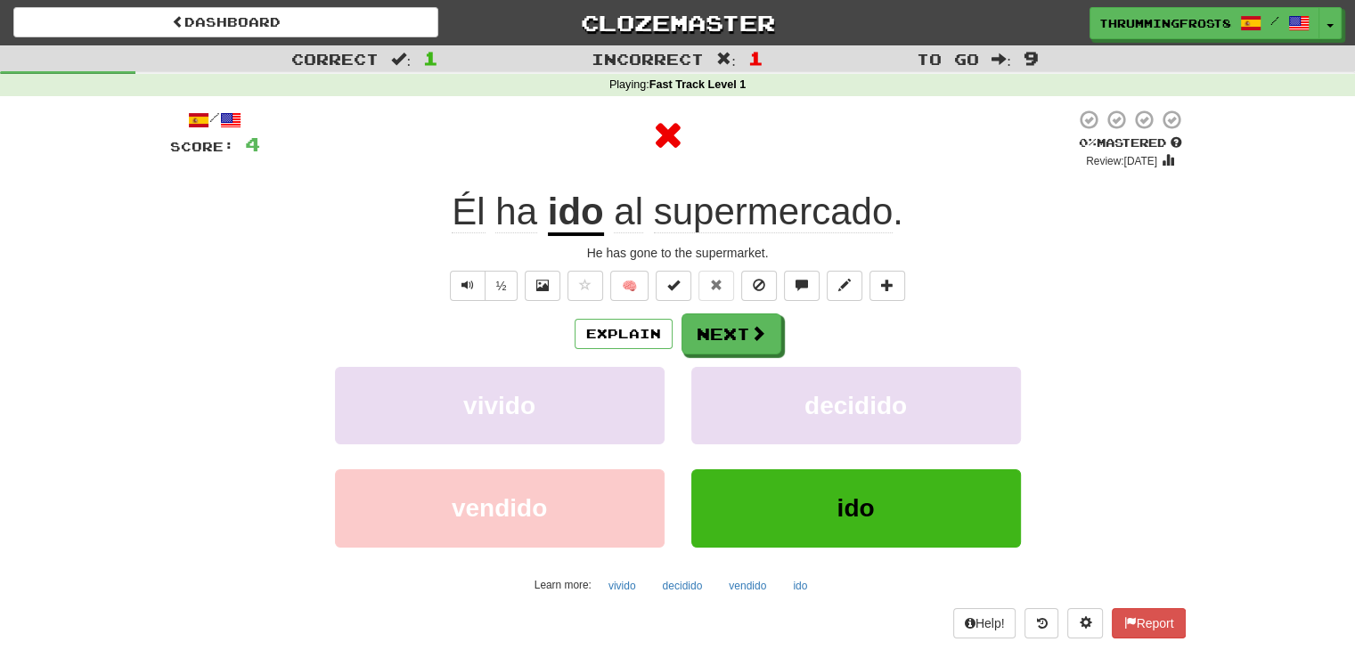
click at [579, 217] on u "ido" at bounding box center [576, 213] width 56 height 45
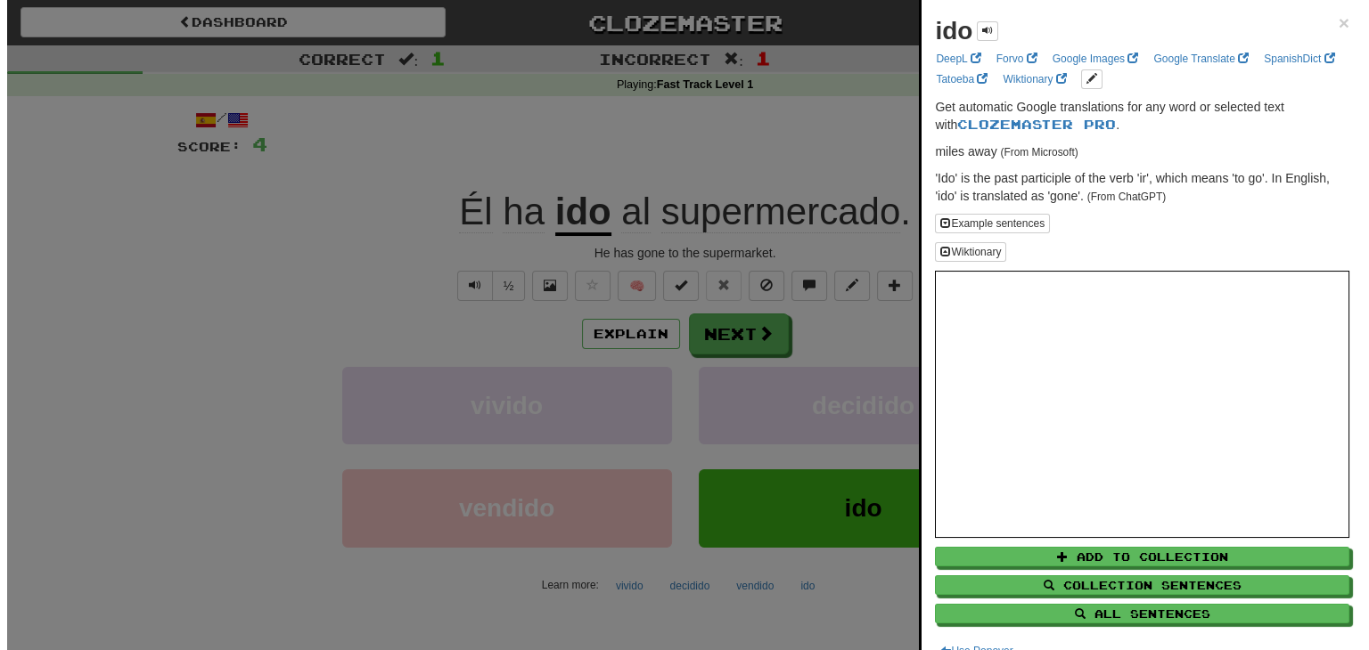
scroll to position [21, 0]
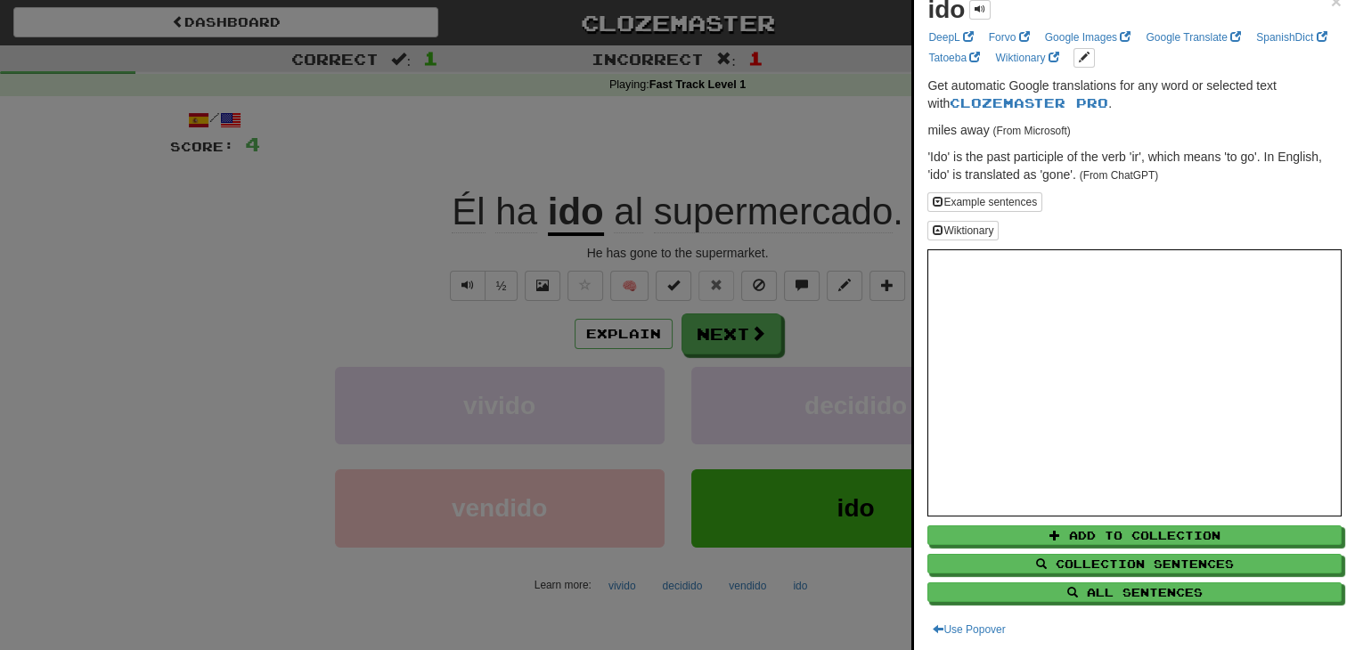
click at [838, 268] on div at bounding box center [677, 325] width 1355 height 650
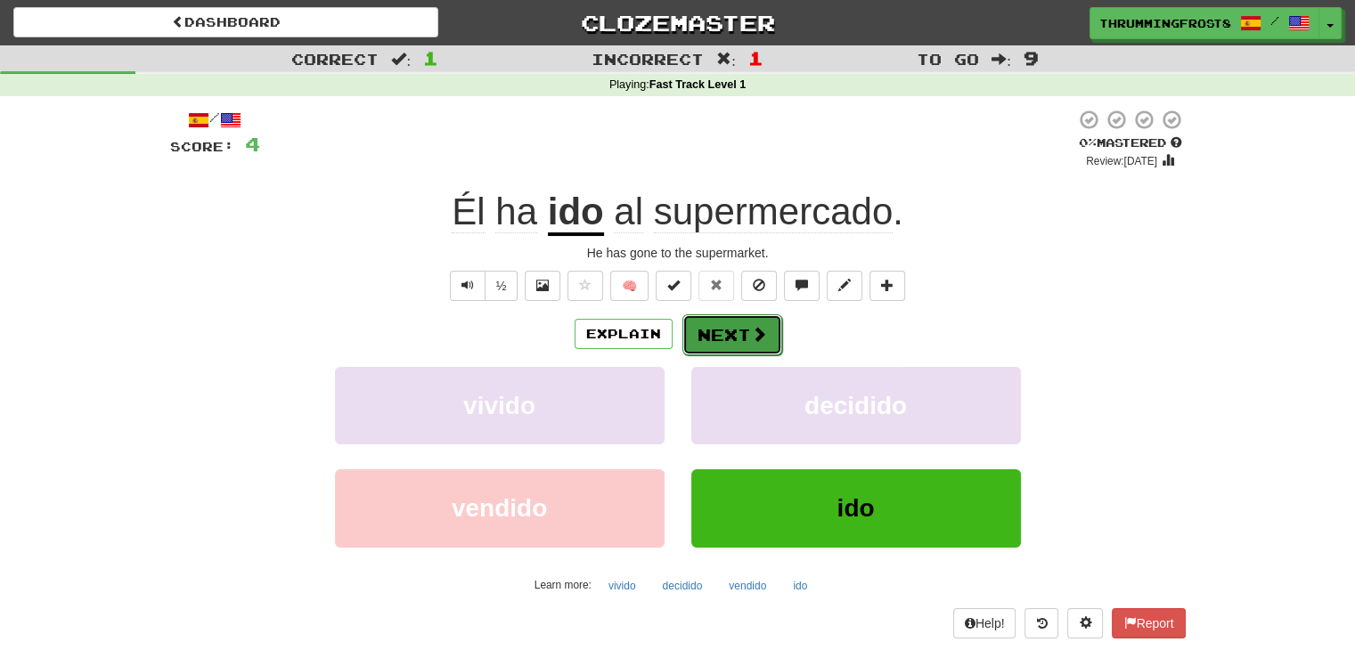
click at [725, 323] on button "Next" at bounding box center [733, 335] width 100 height 41
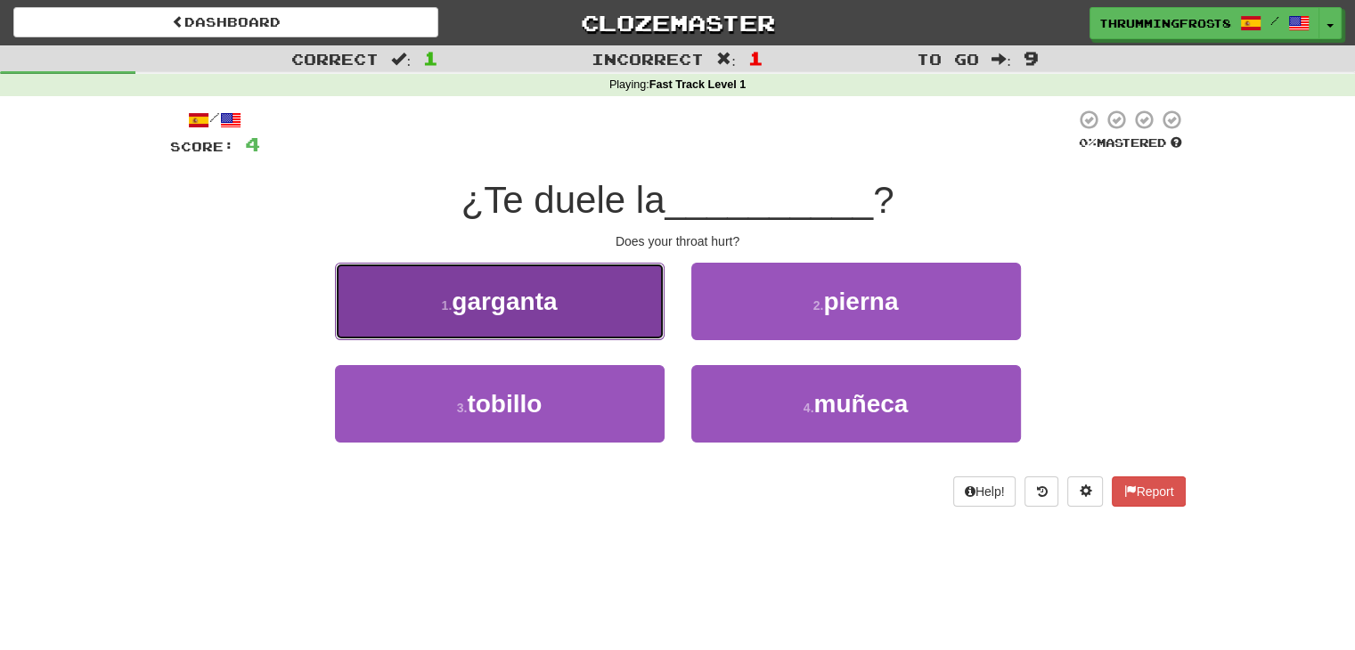
click at [596, 323] on button "1 . garganta" at bounding box center [500, 302] width 330 height 78
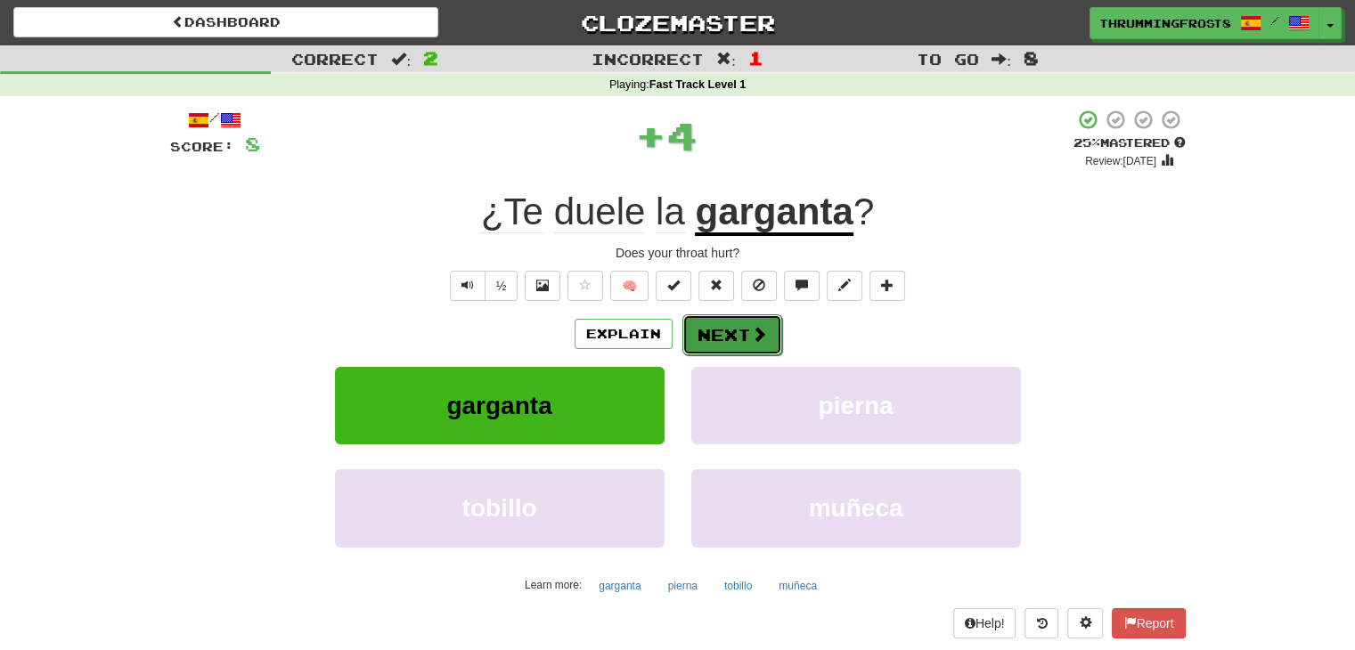
click at [737, 344] on button "Next" at bounding box center [733, 335] width 100 height 41
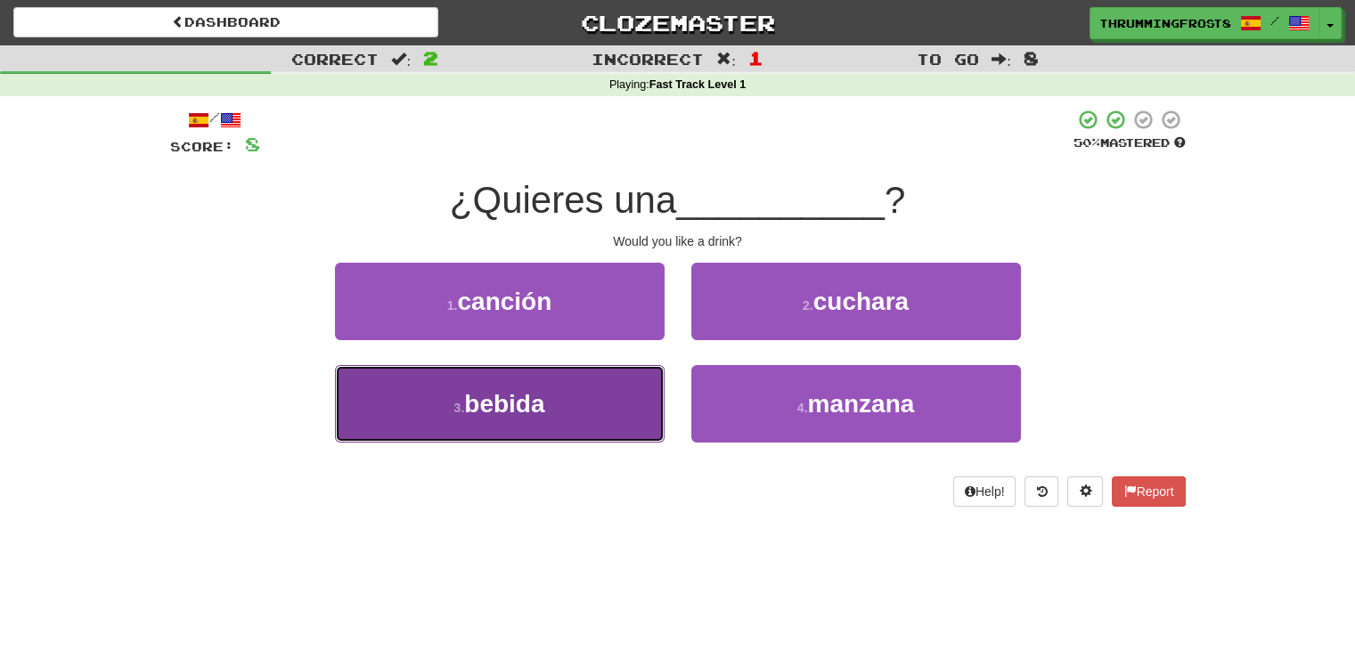
click at [580, 432] on button "3 . bebida" at bounding box center [500, 404] width 330 height 78
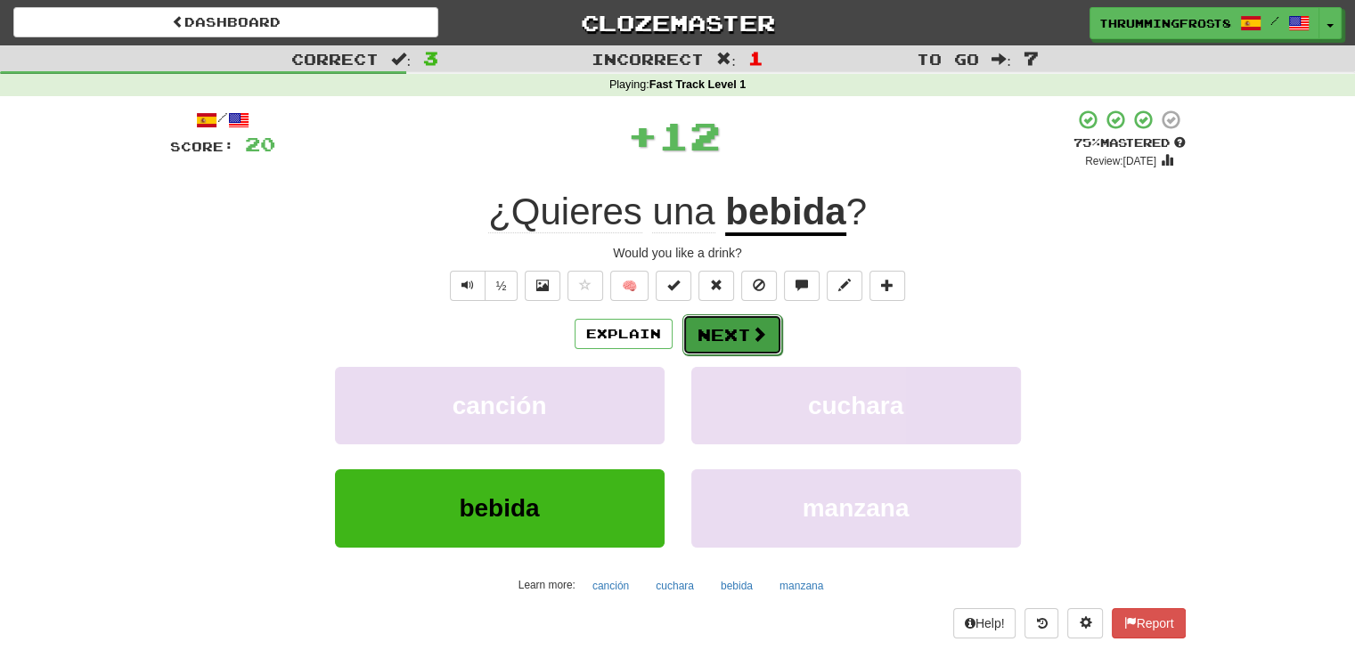
click at [753, 333] on span at bounding box center [759, 334] width 16 height 16
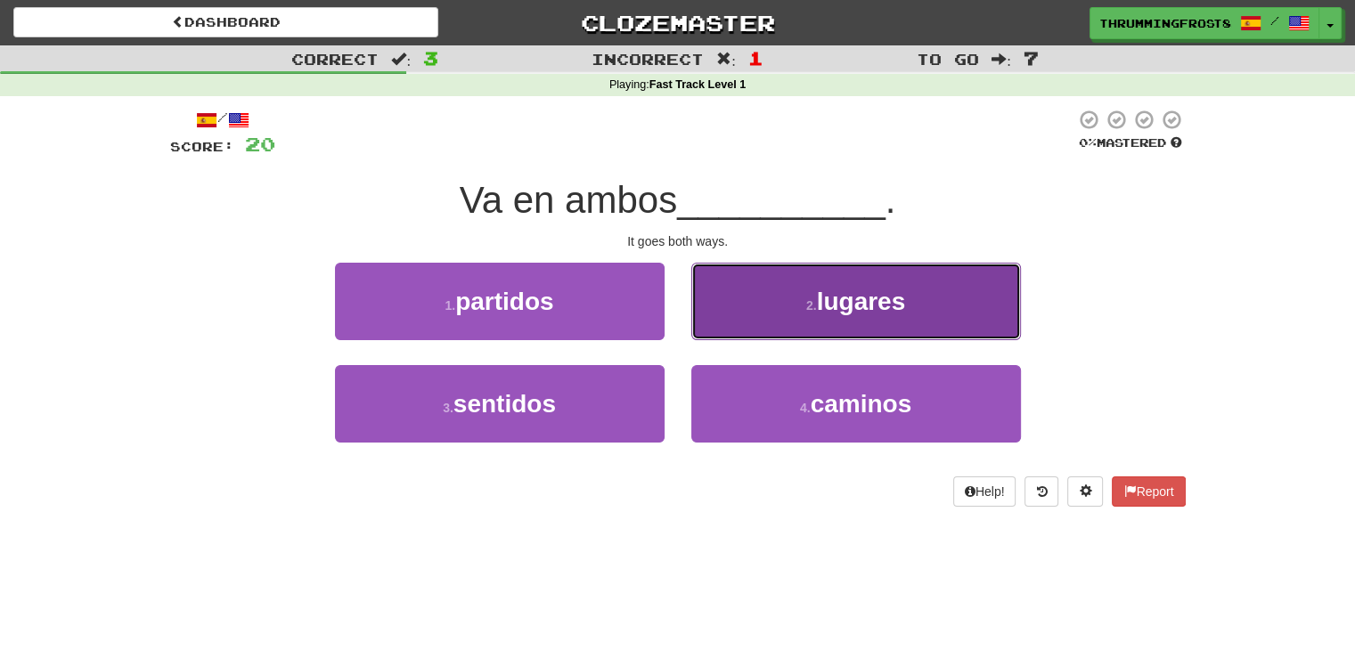
click at [710, 322] on button "2 . lugares" at bounding box center [856, 302] width 330 height 78
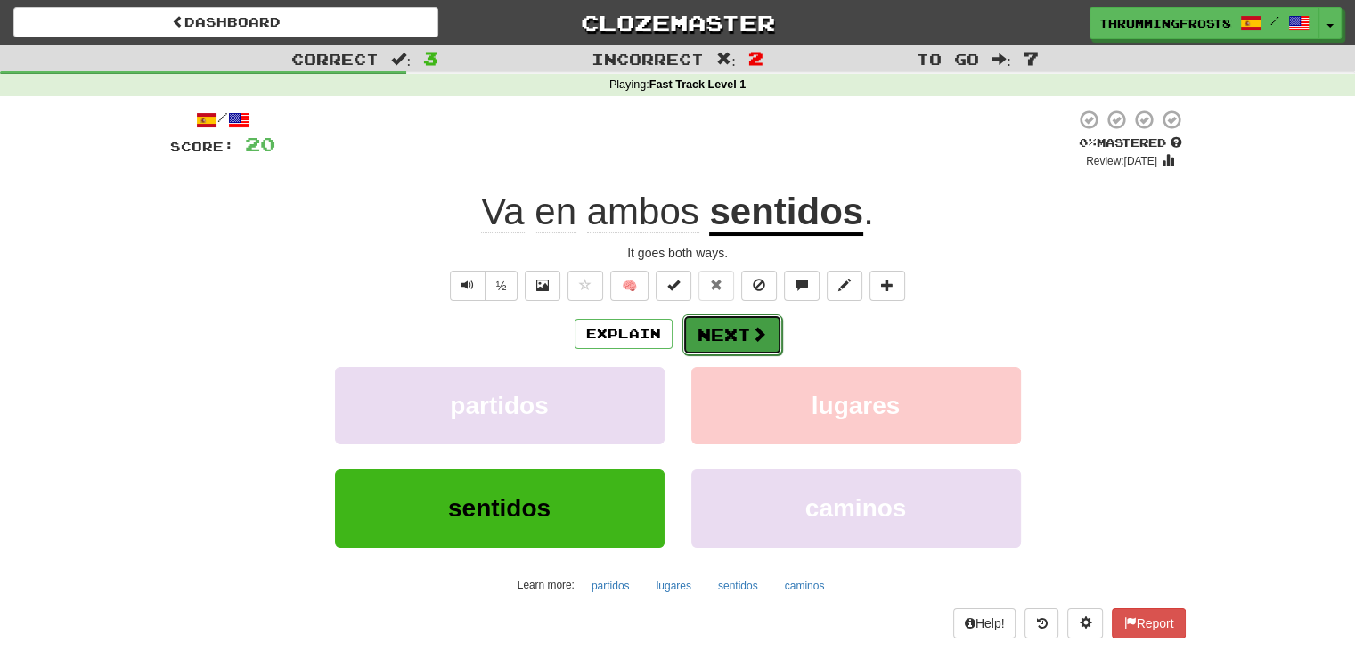
click at [756, 330] on span at bounding box center [759, 334] width 16 height 16
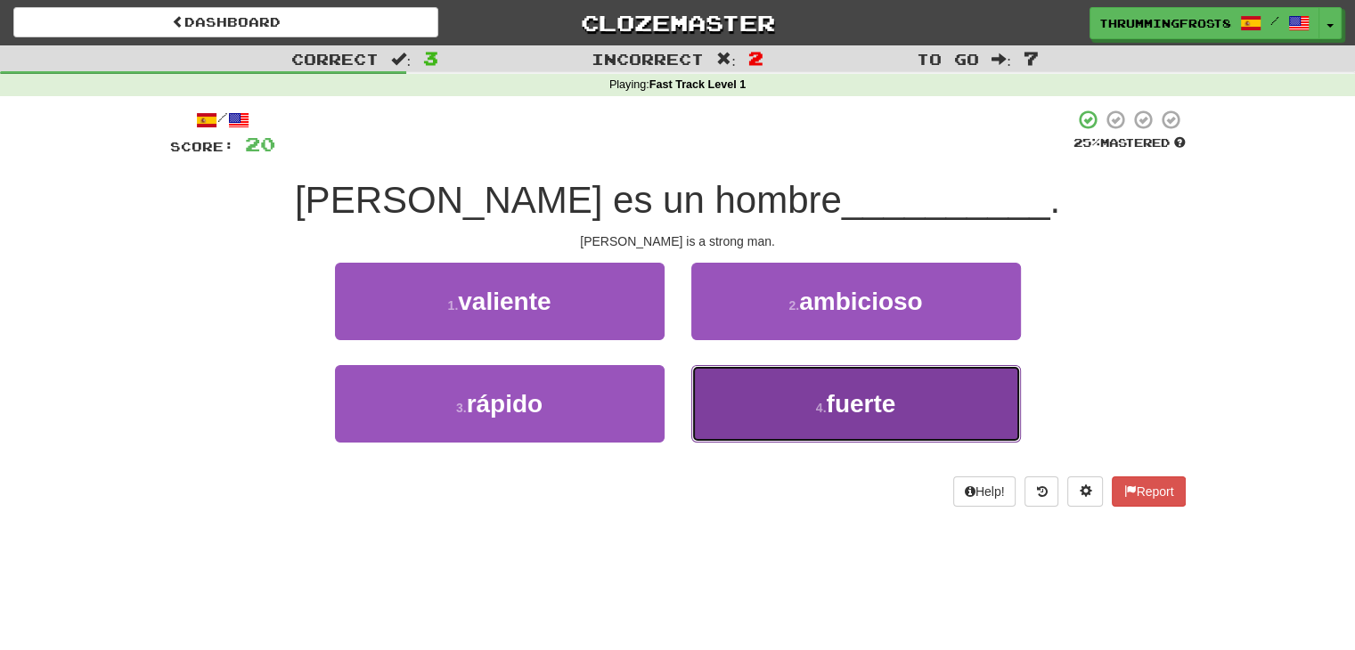
click at [721, 405] on button "4 . fuerte" at bounding box center [856, 404] width 330 height 78
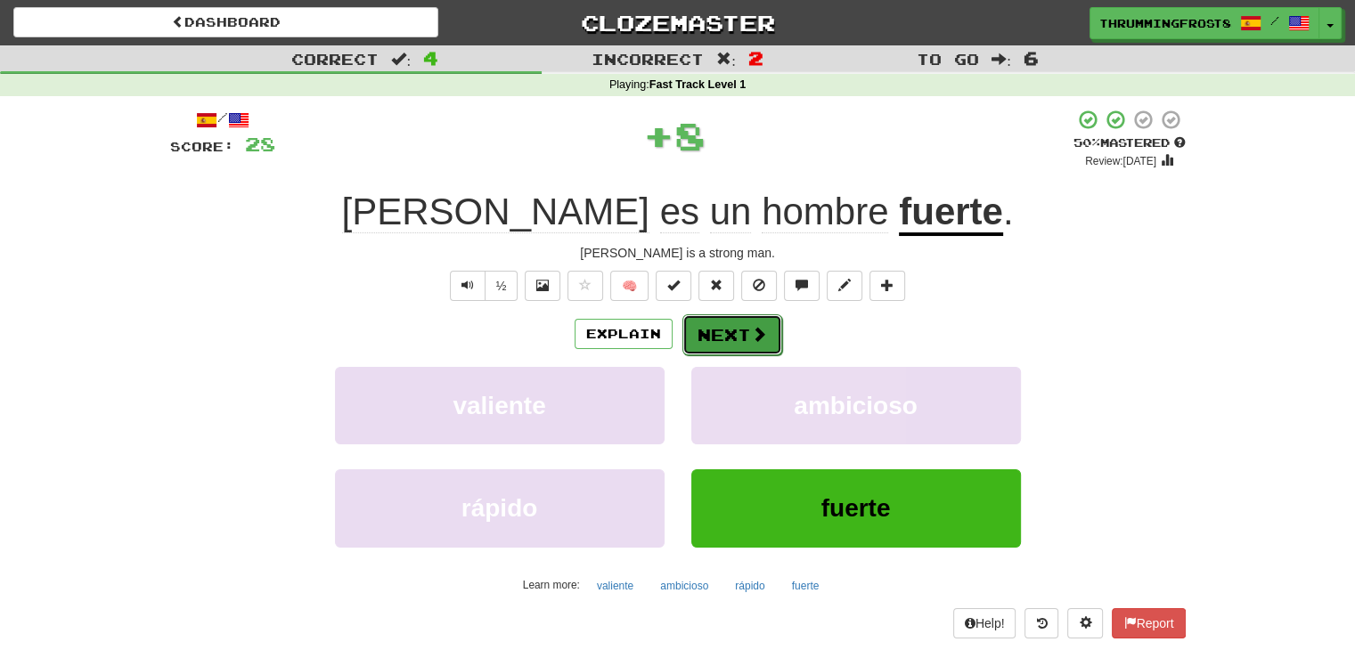
click at [734, 332] on button "Next" at bounding box center [733, 335] width 100 height 41
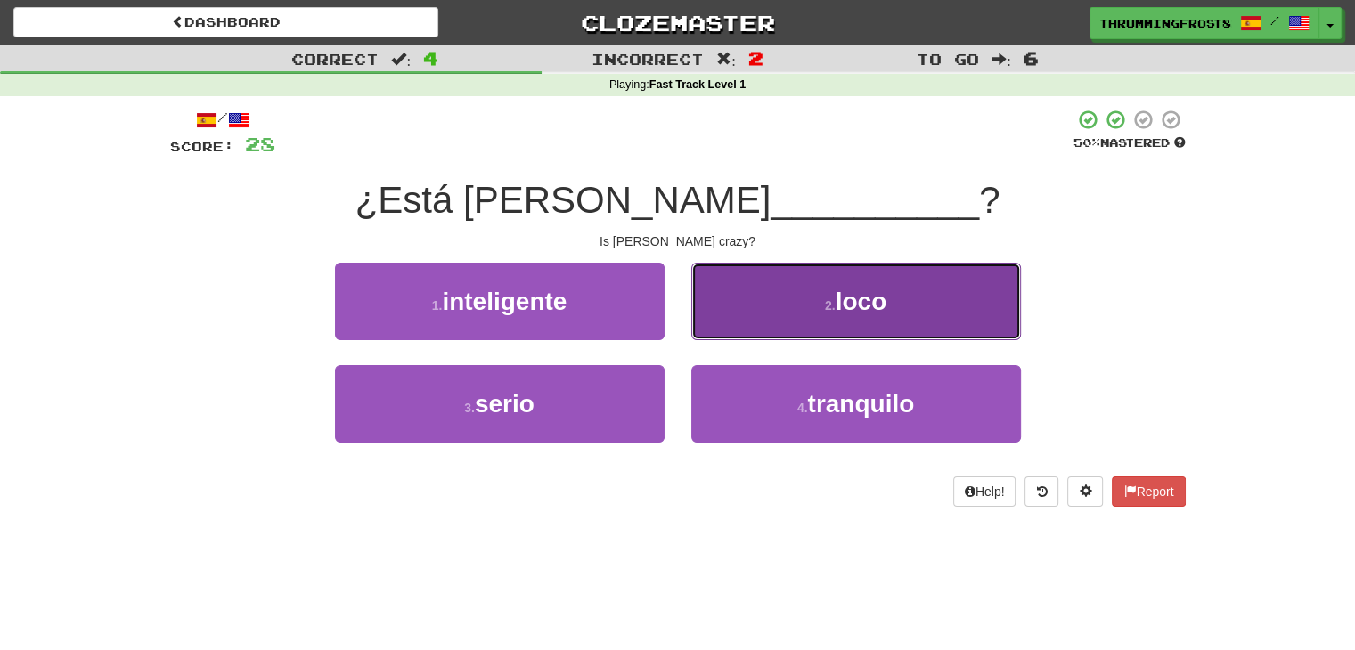
click at [734, 299] on button "2 . loco" at bounding box center [856, 302] width 330 height 78
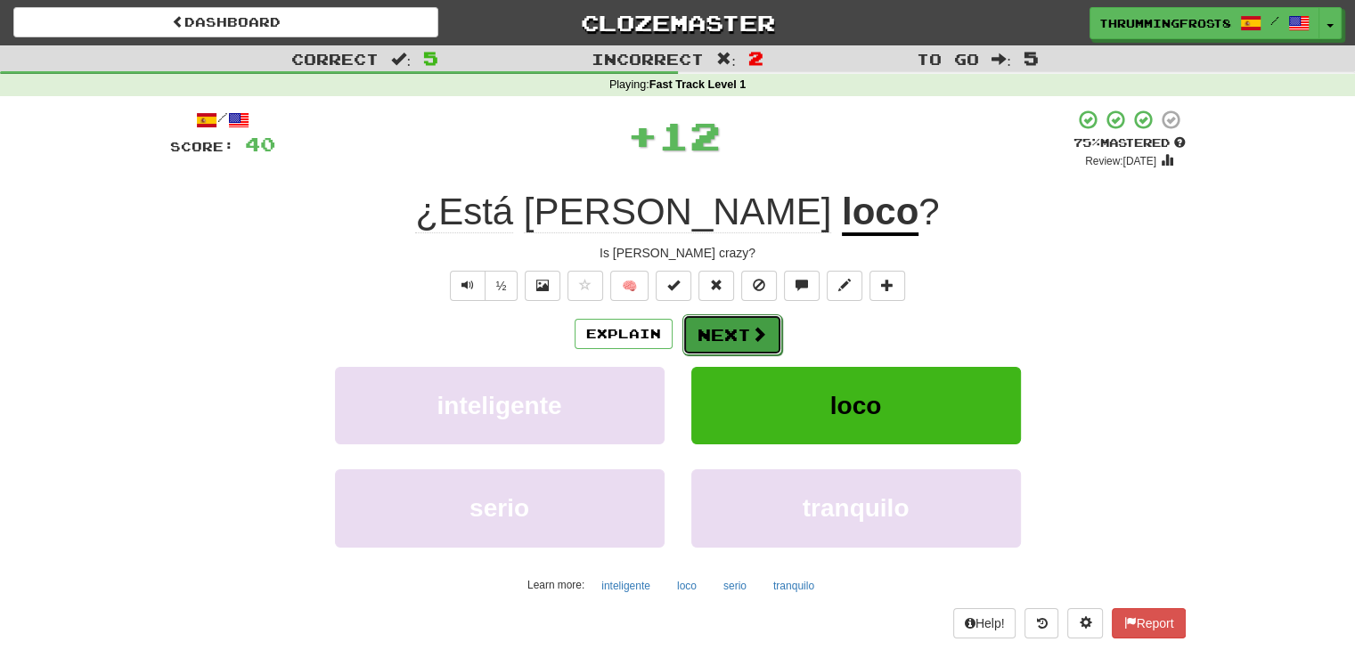
click at [707, 334] on button "Next" at bounding box center [733, 335] width 100 height 41
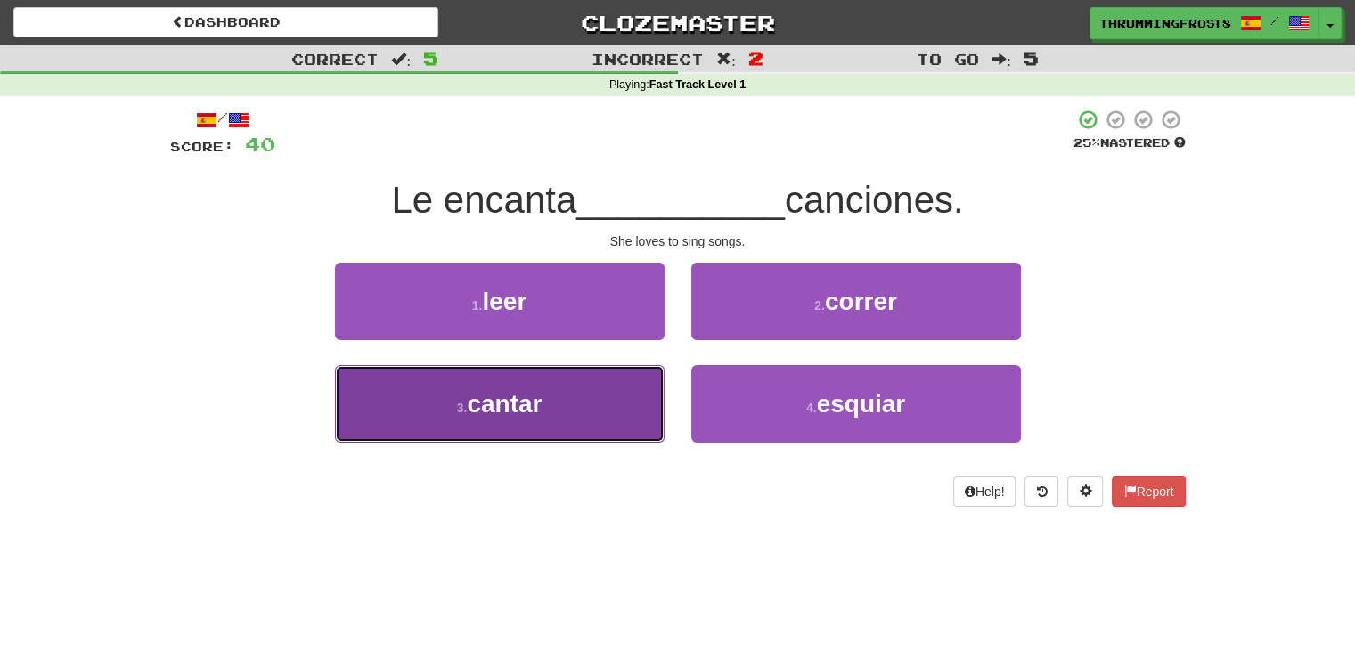
click at [560, 405] on button "3 . cantar" at bounding box center [500, 404] width 330 height 78
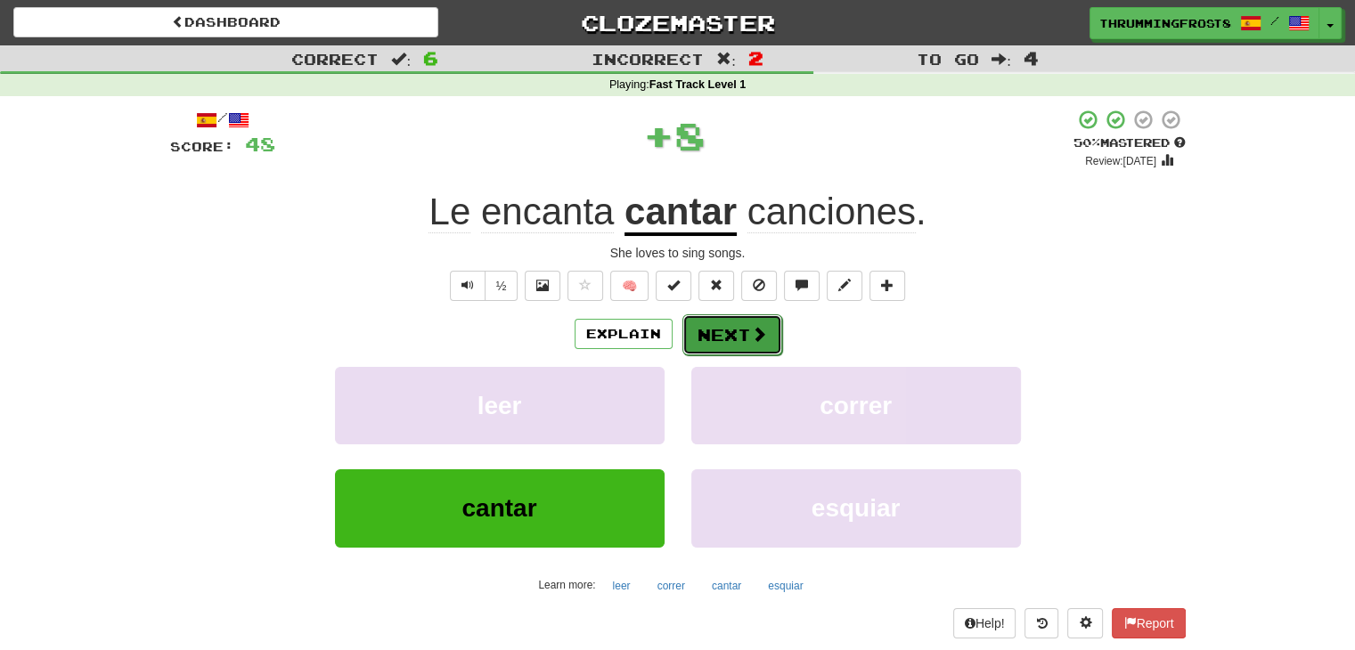
click at [724, 345] on button "Next" at bounding box center [733, 335] width 100 height 41
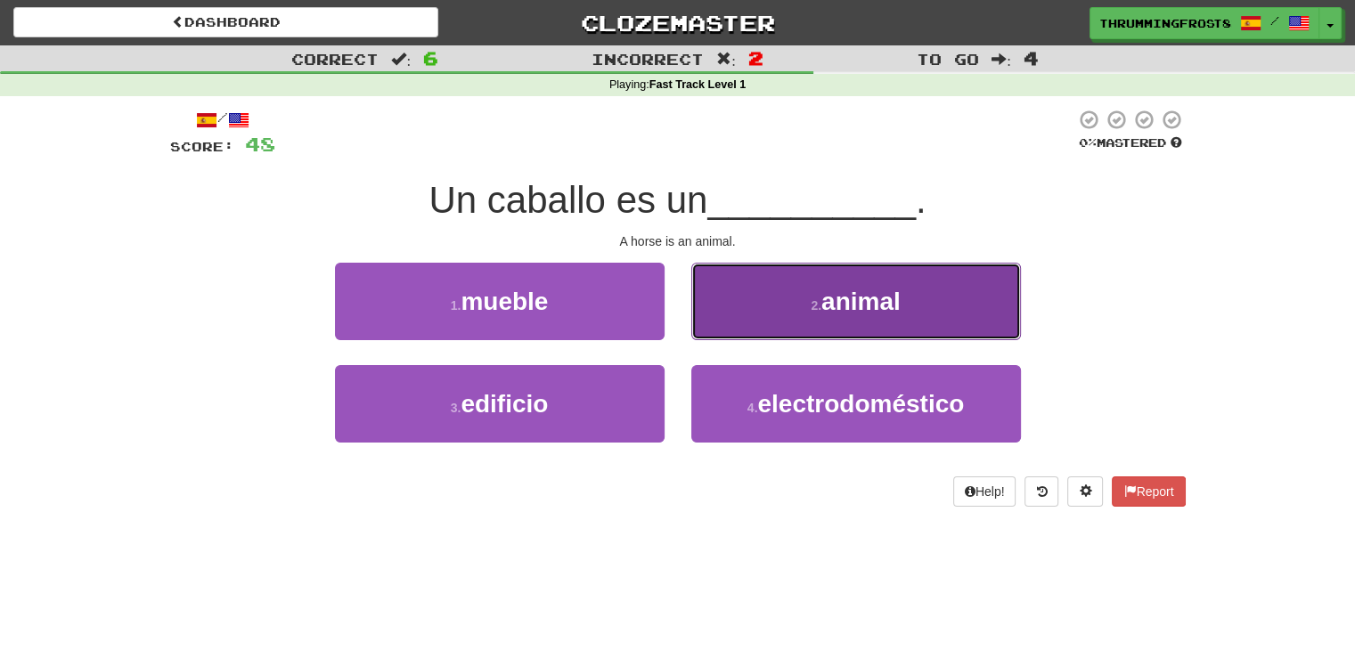
click at [759, 284] on button "2 . animal" at bounding box center [856, 302] width 330 height 78
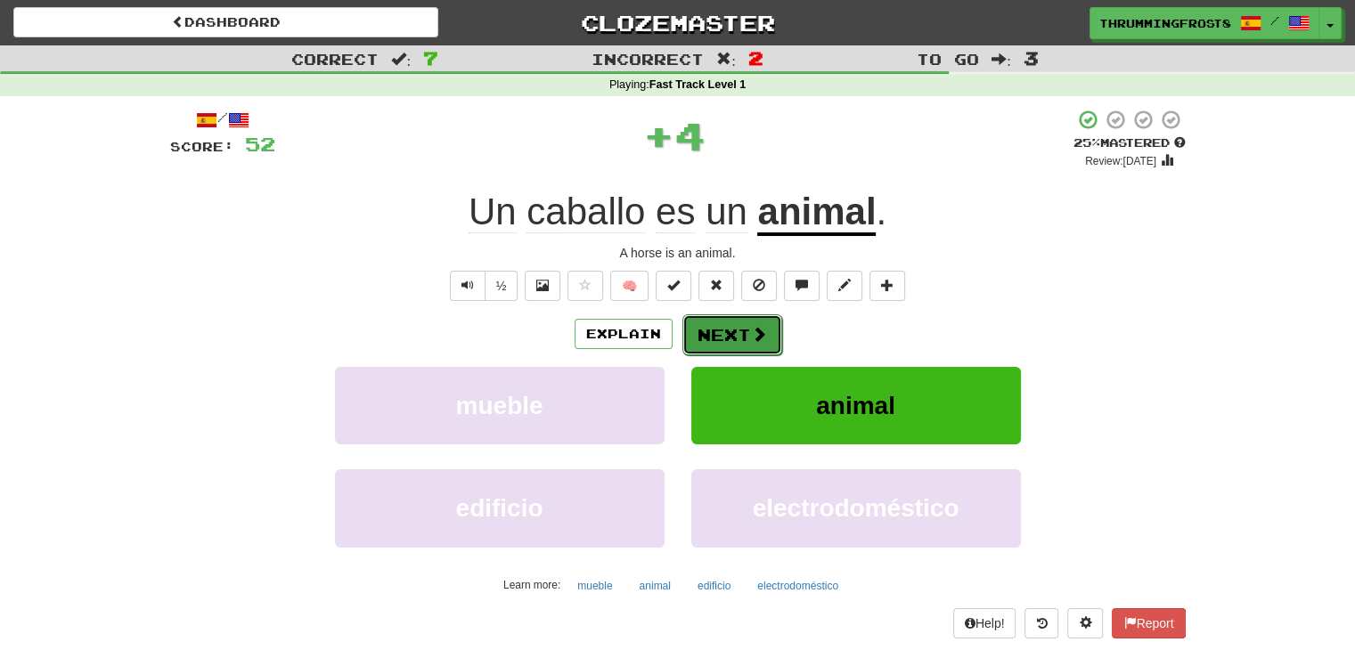
click at [715, 335] on button "Next" at bounding box center [733, 335] width 100 height 41
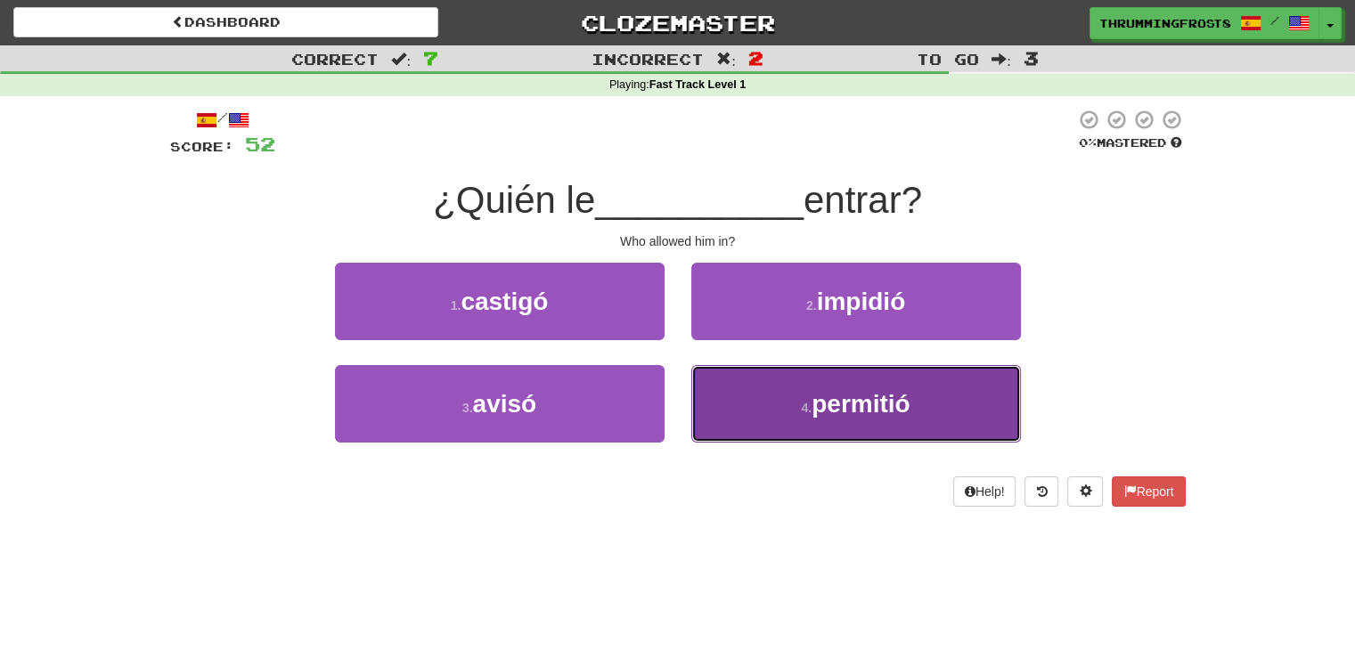
click at [749, 395] on button "4 . permitió" at bounding box center [856, 404] width 330 height 78
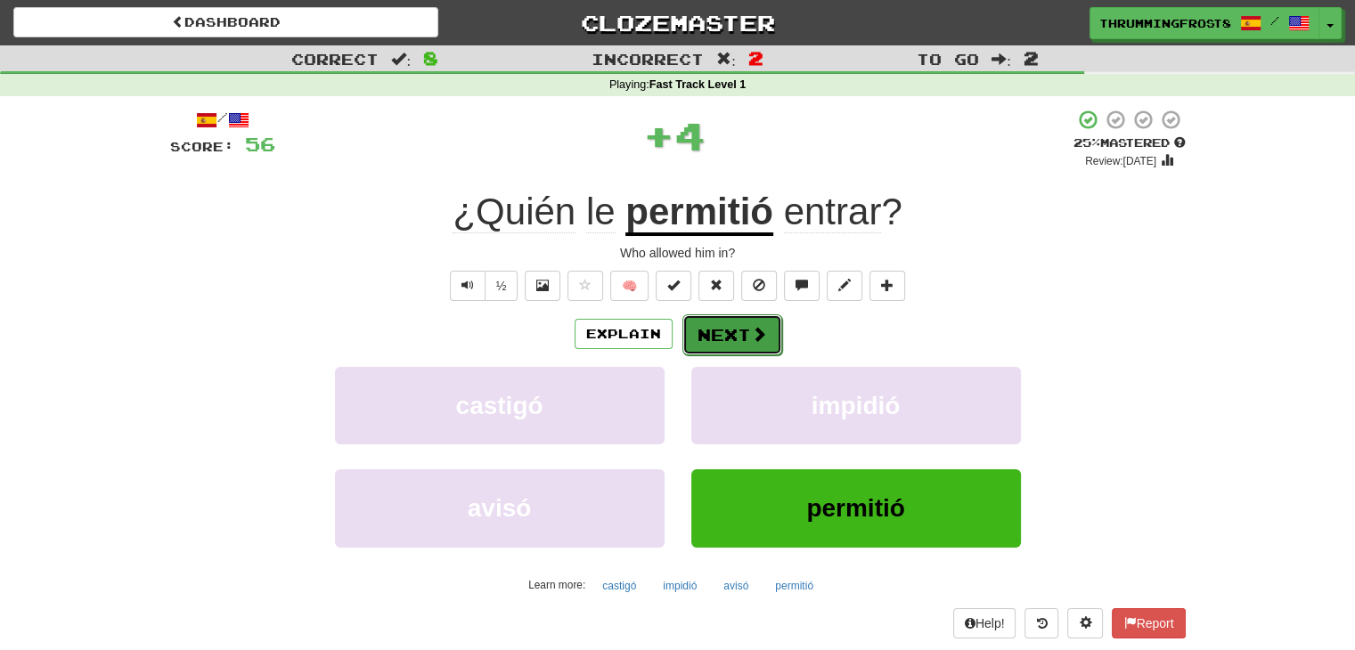
click at [741, 325] on button "Next" at bounding box center [733, 335] width 100 height 41
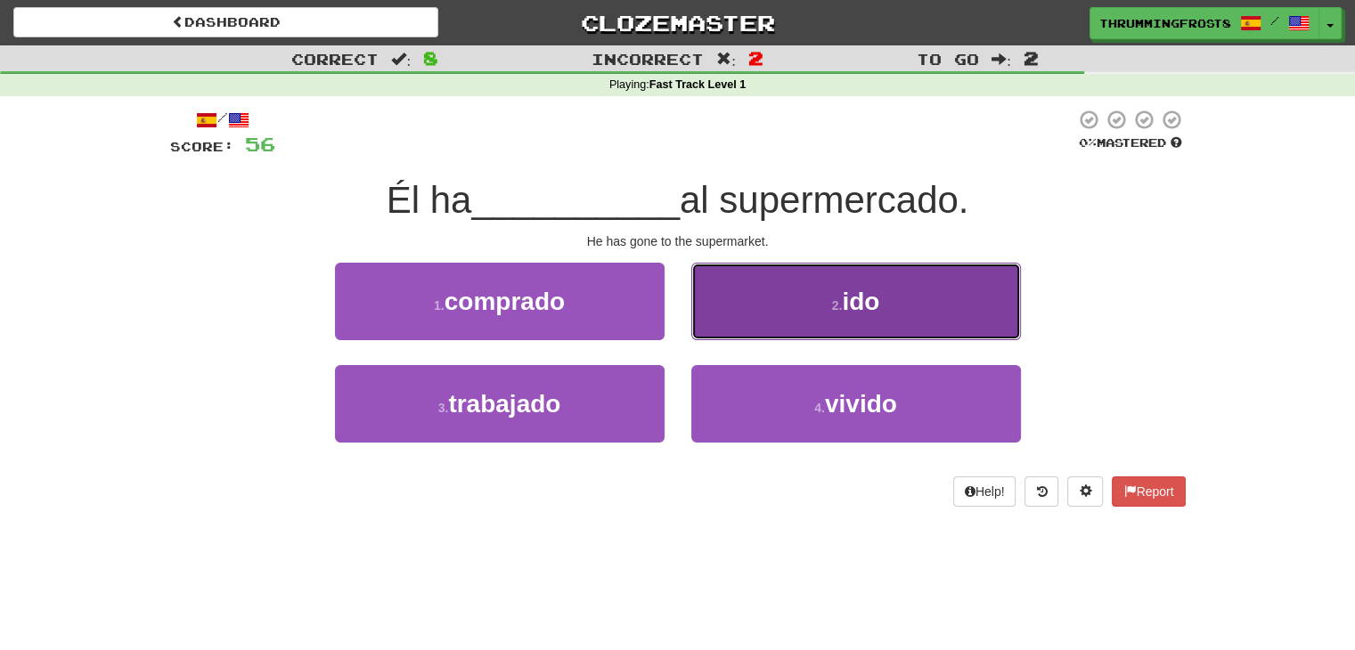
click at [760, 319] on button "2 . ido" at bounding box center [856, 302] width 330 height 78
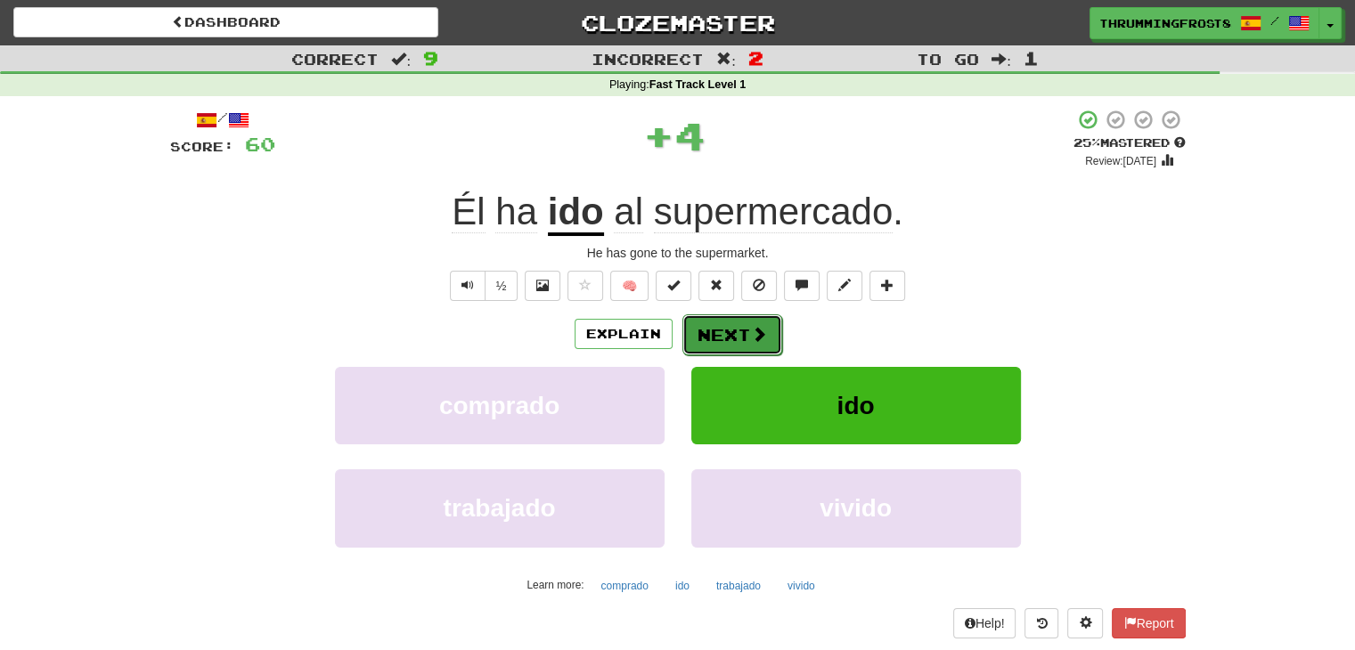
click at [720, 340] on button "Next" at bounding box center [733, 335] width 100 height 41
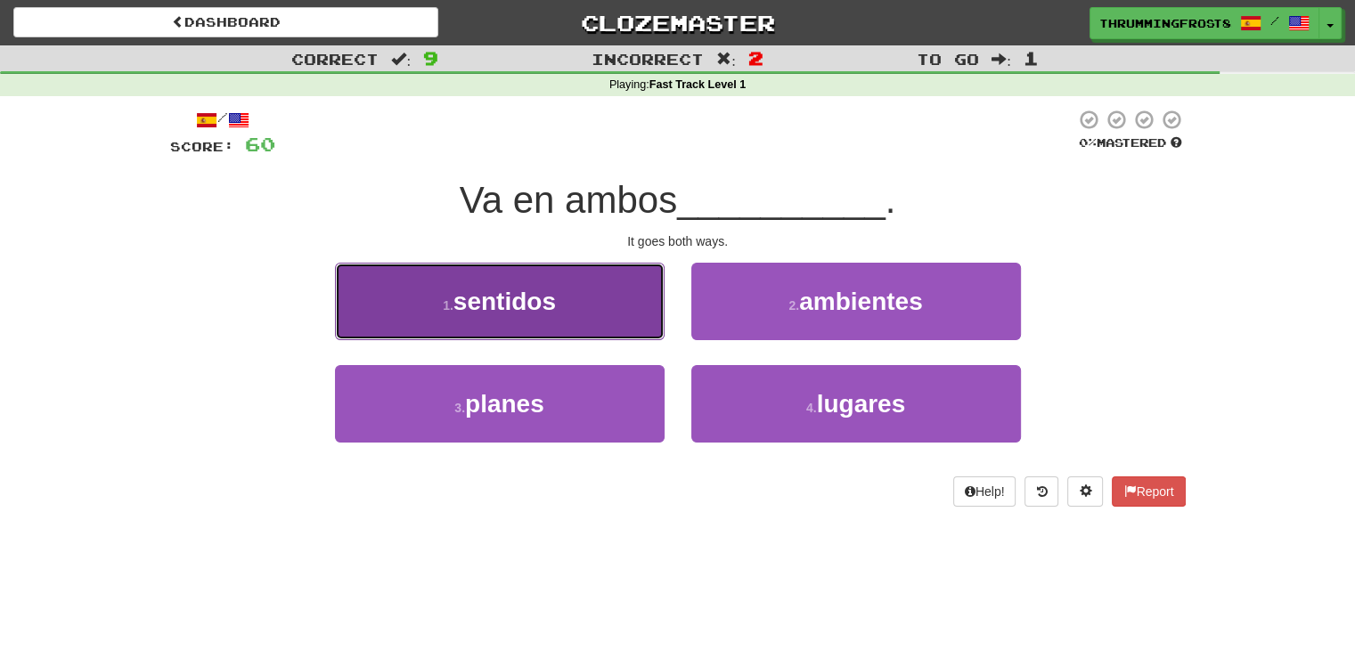
click at [649, 321] on button "1 . sentidos" at bounding box center [500, 302] width 330 height 78
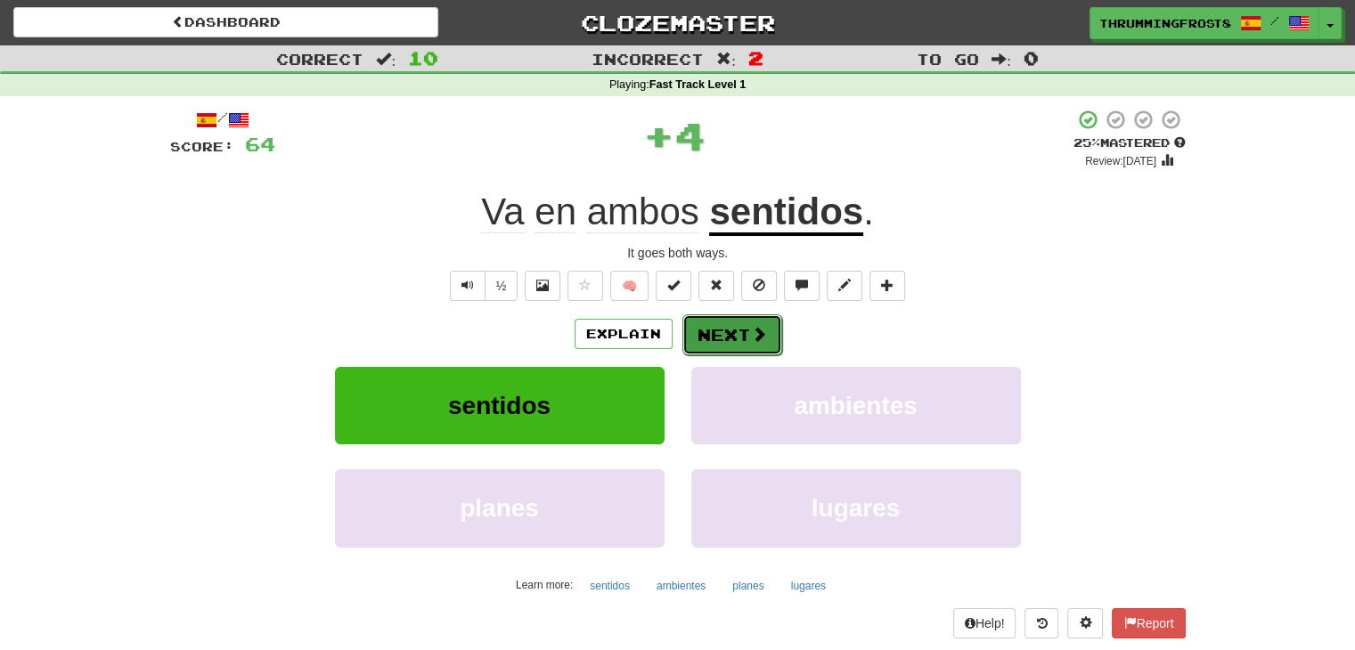
click at [751, 341] on span at bounding box center [759, 334] width 16 height 16
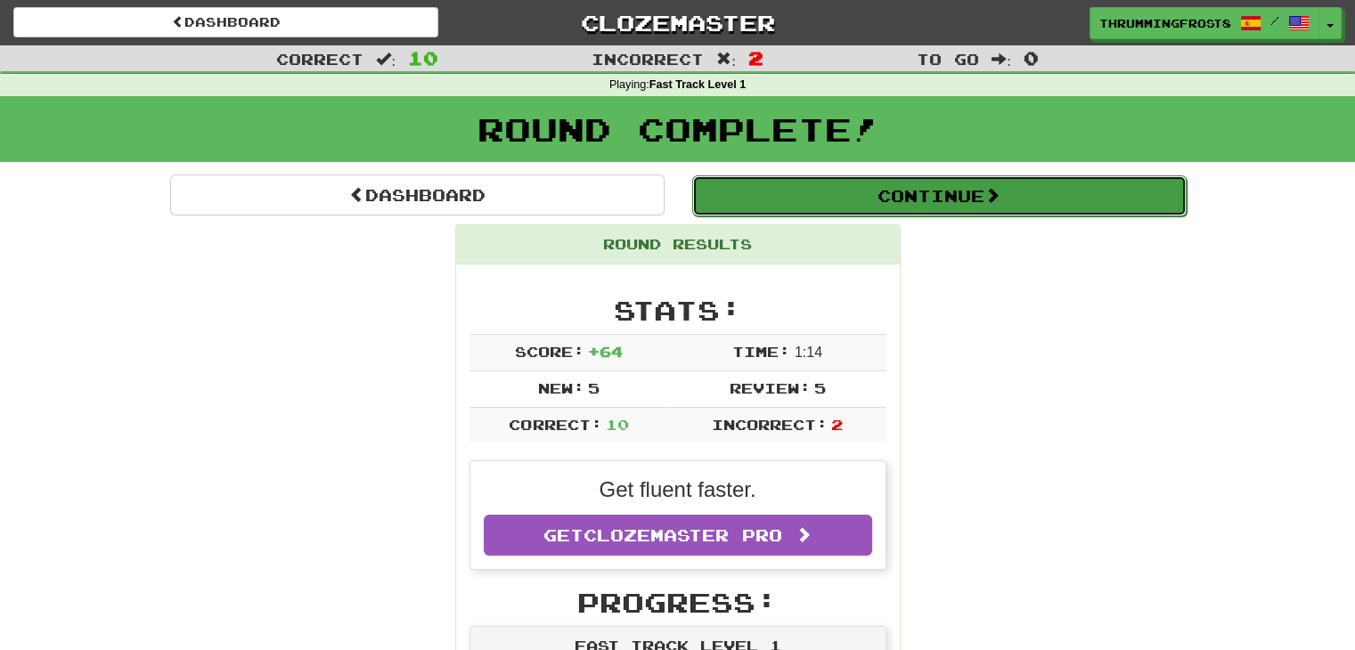
click at [751, 193] on button "Continue" at bounding box center [939, 196] width 495 height 41
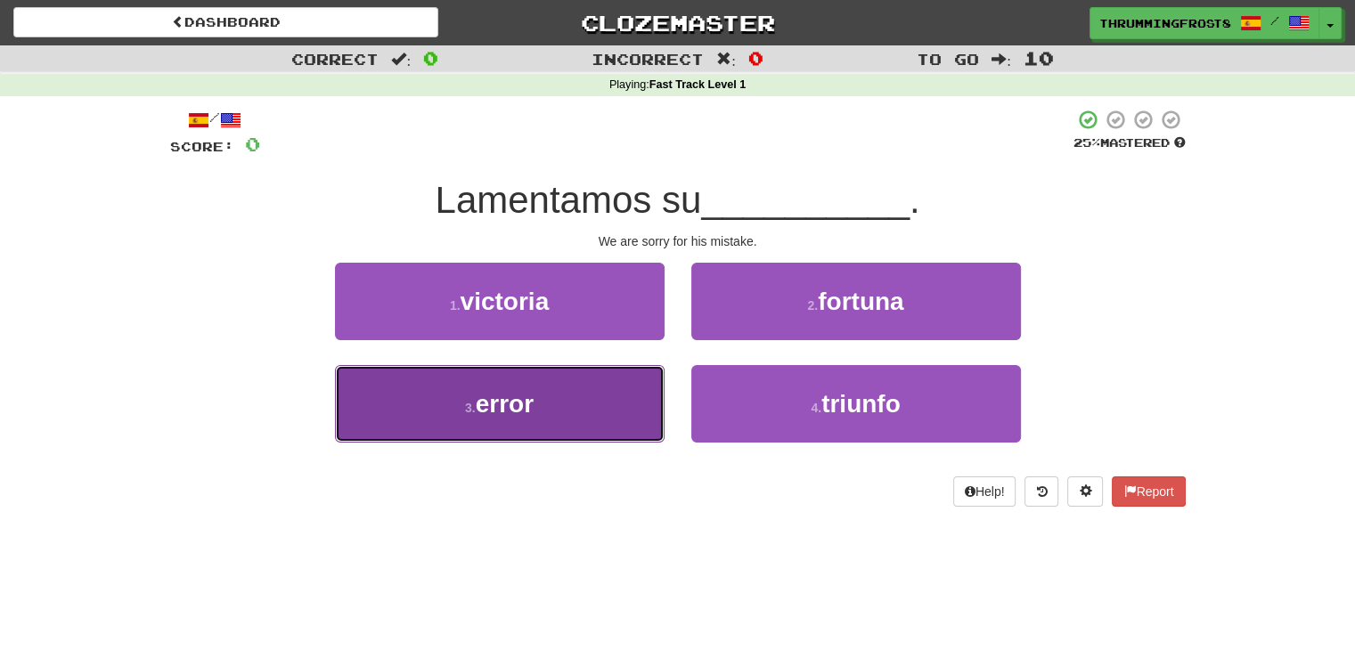
click at [596, 407] on button "3 . error" at bounding box center [500, 404] width 330 height 78
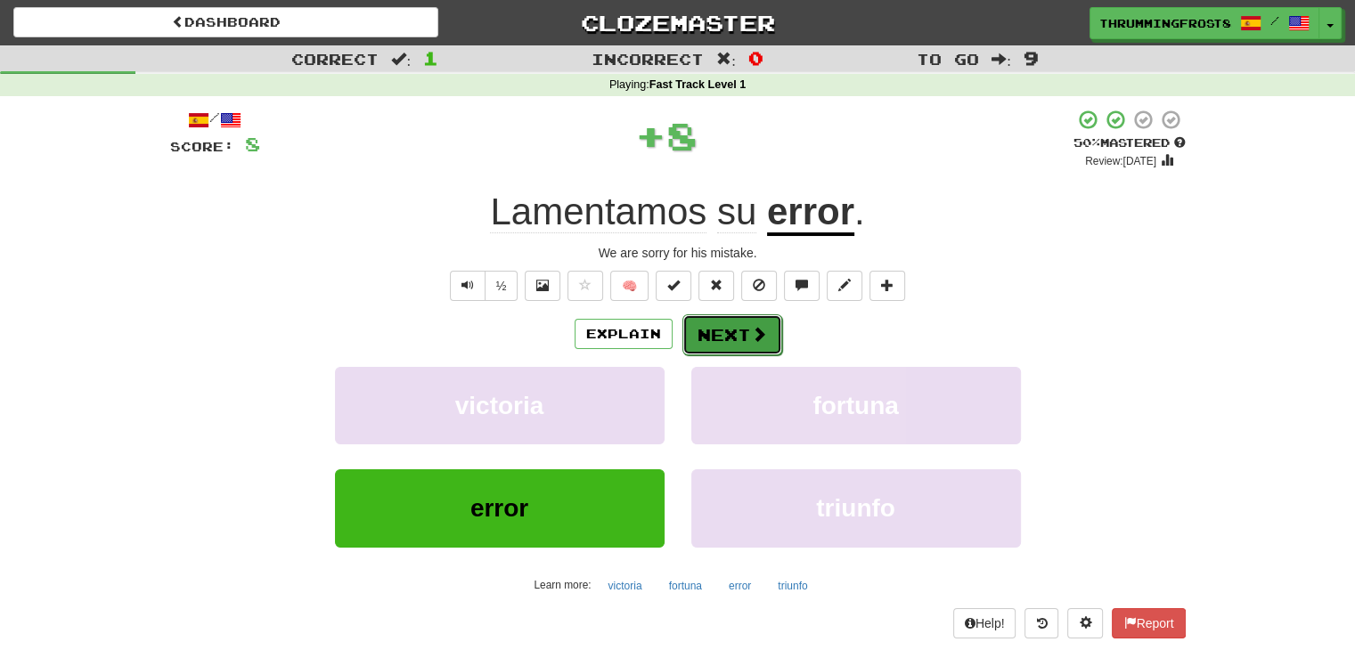
click at [731, 324] on button "Next" at bounding box center [733, 335] width 100 height 41
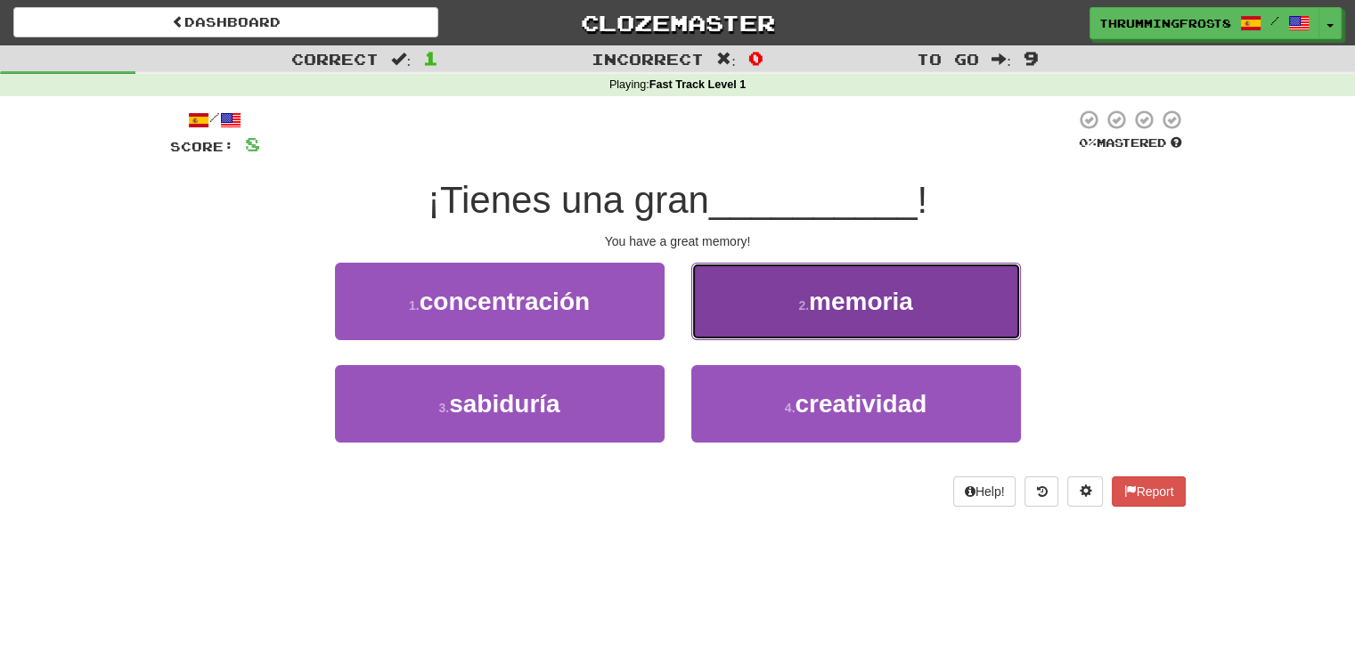
click at [751, 279] on button "2 . memoria" at bounding box center [856, 302] width 330 height 78
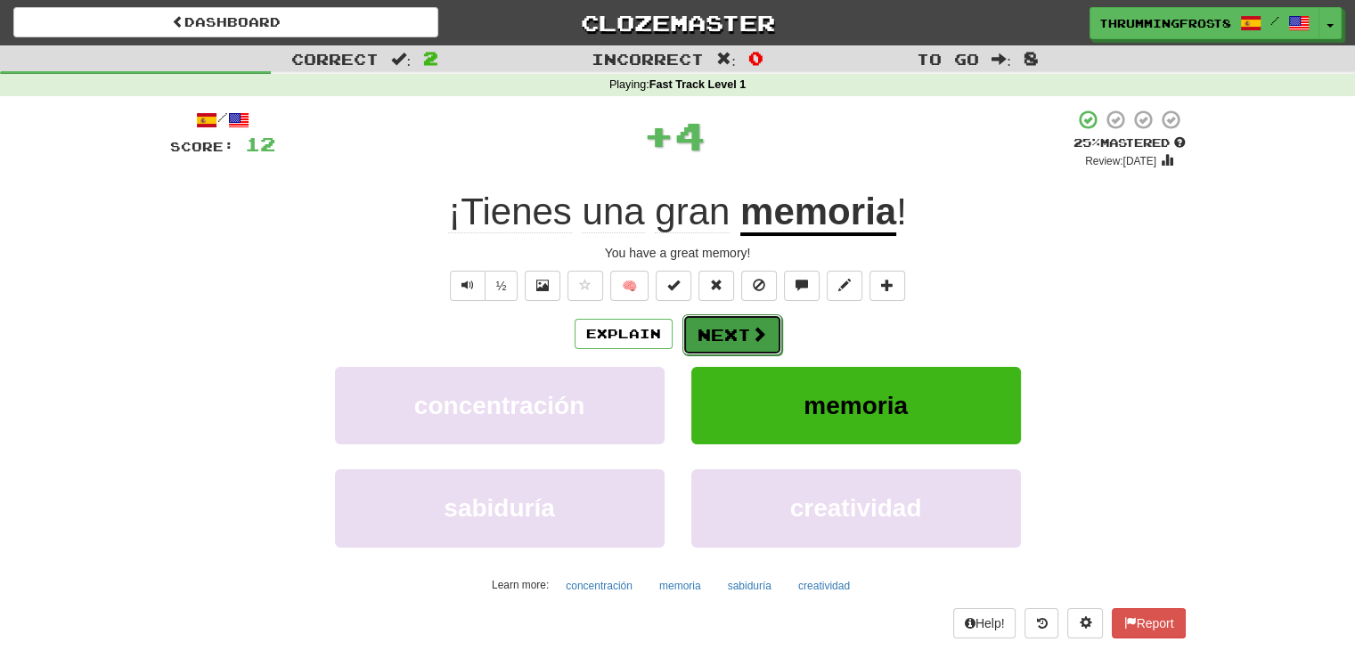
click at [712, 332] on button "Next" at bounding box center [733, 335] width 100 height 41
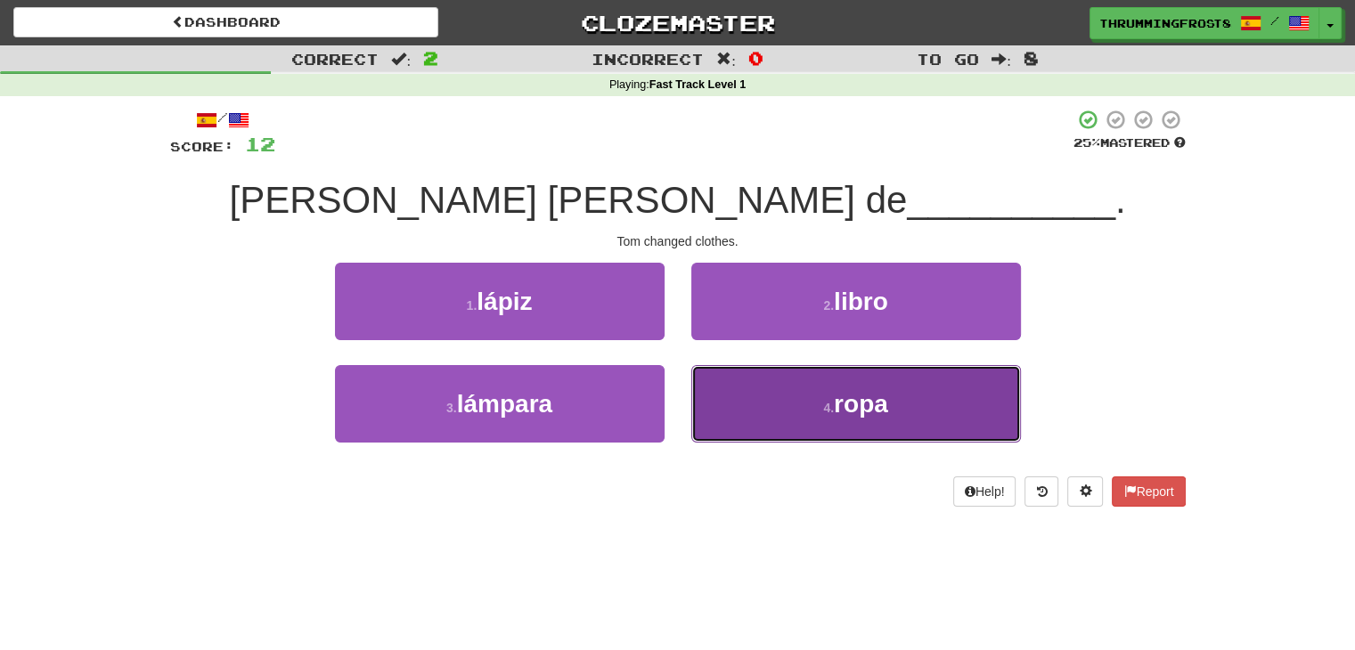
click at [749, 406] on button "4 . ropa" at bounding box center [856, 404] width 330 height 78
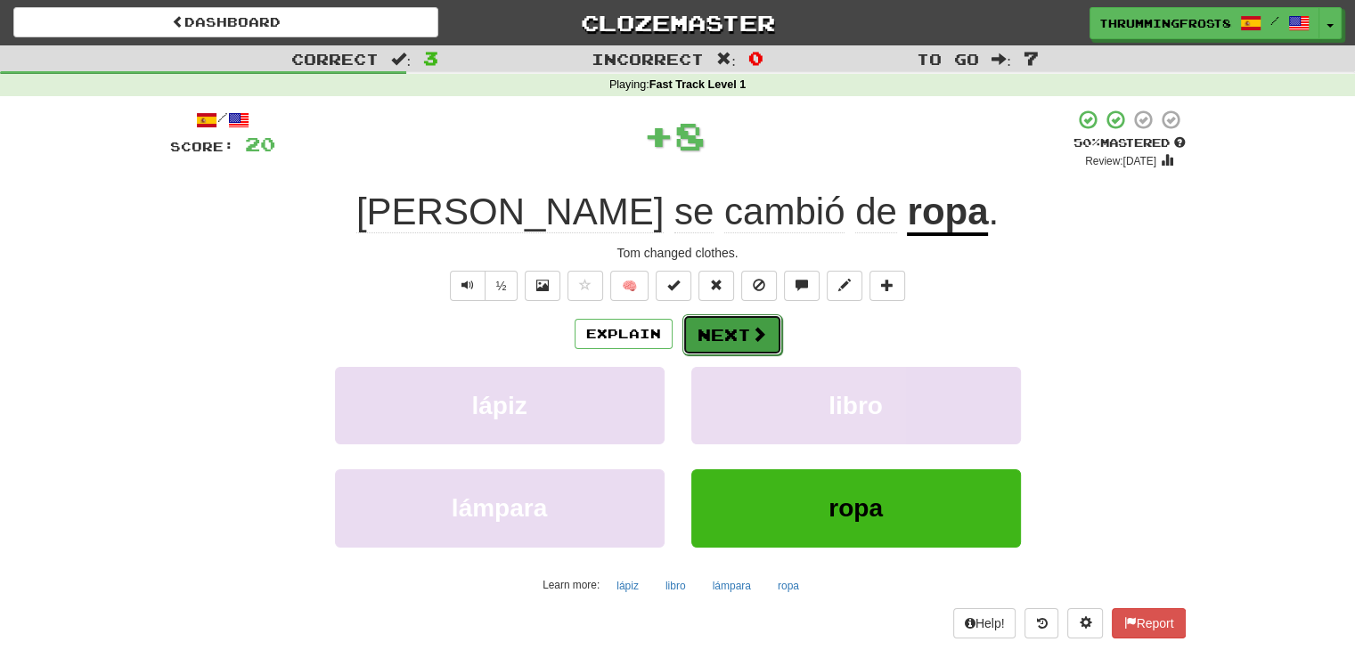
click at [745, 337] on button "Next" at bounding box center [733, 335] width 100 height 41
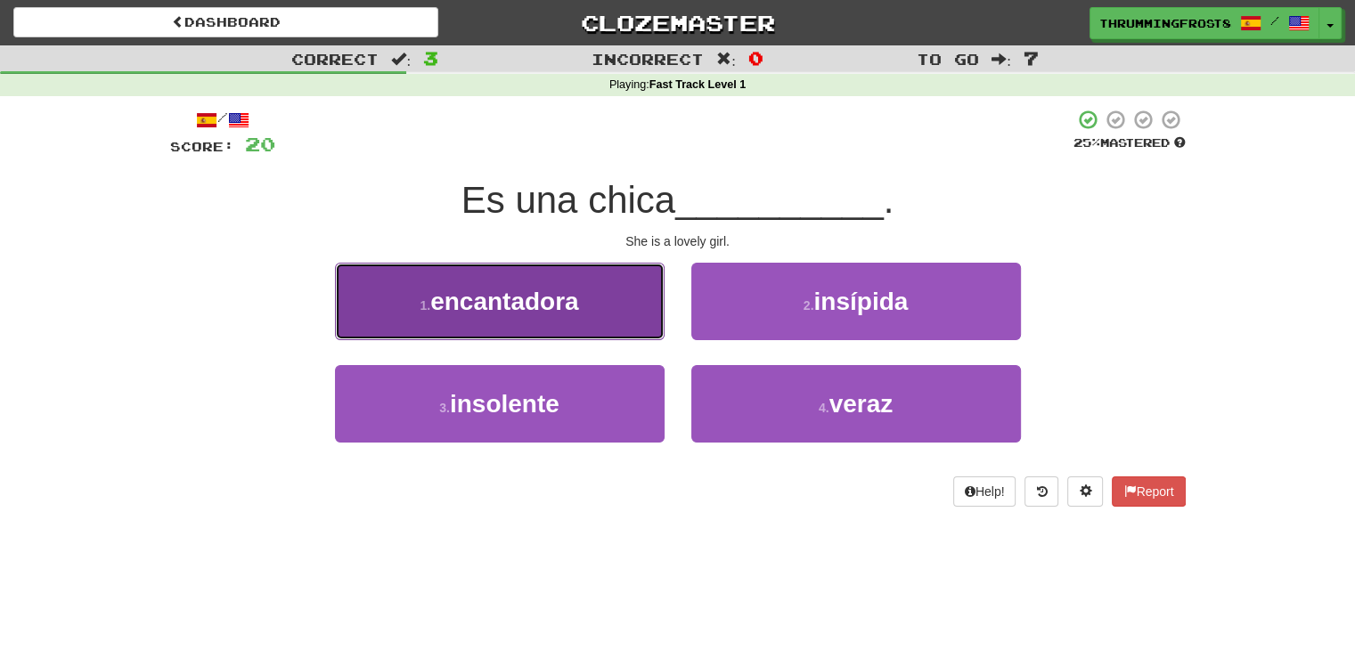
click at [574, 322] on button "1 . encantadora" at bounding box center [500, 302] width 330 height 78
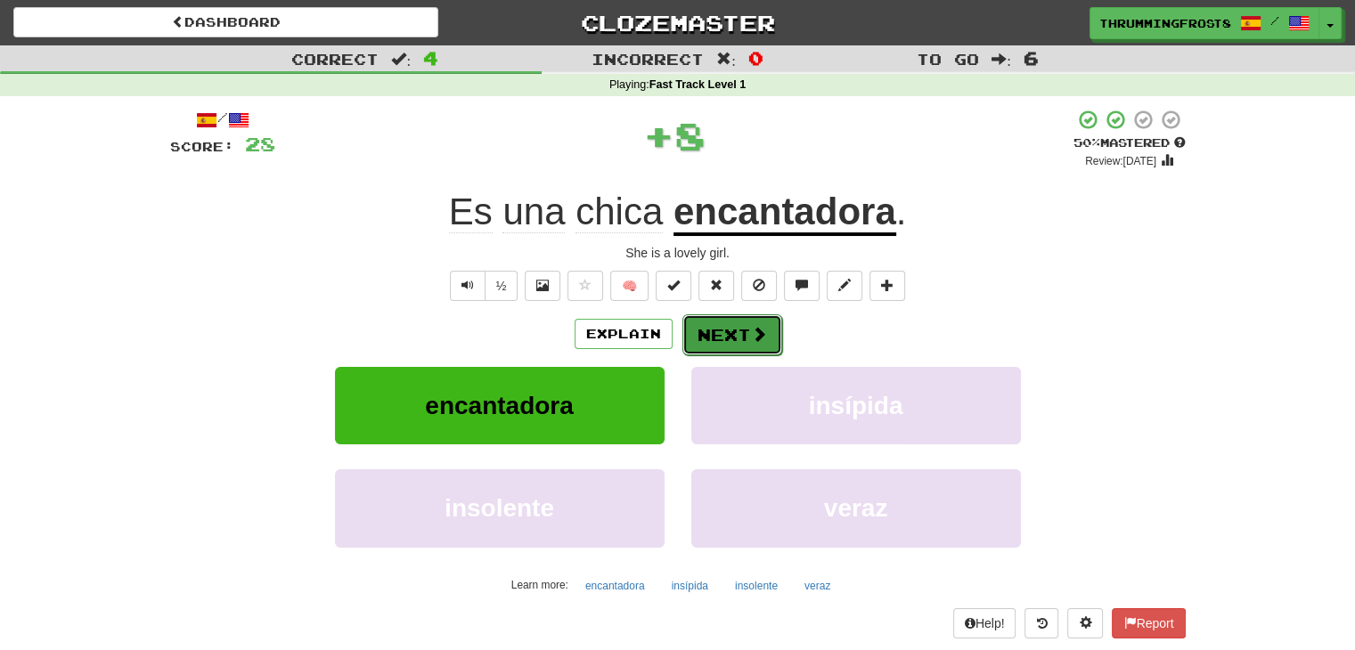
click at [732, 342] on button "Next" at bounding box center [733, 335] width 100 height 41
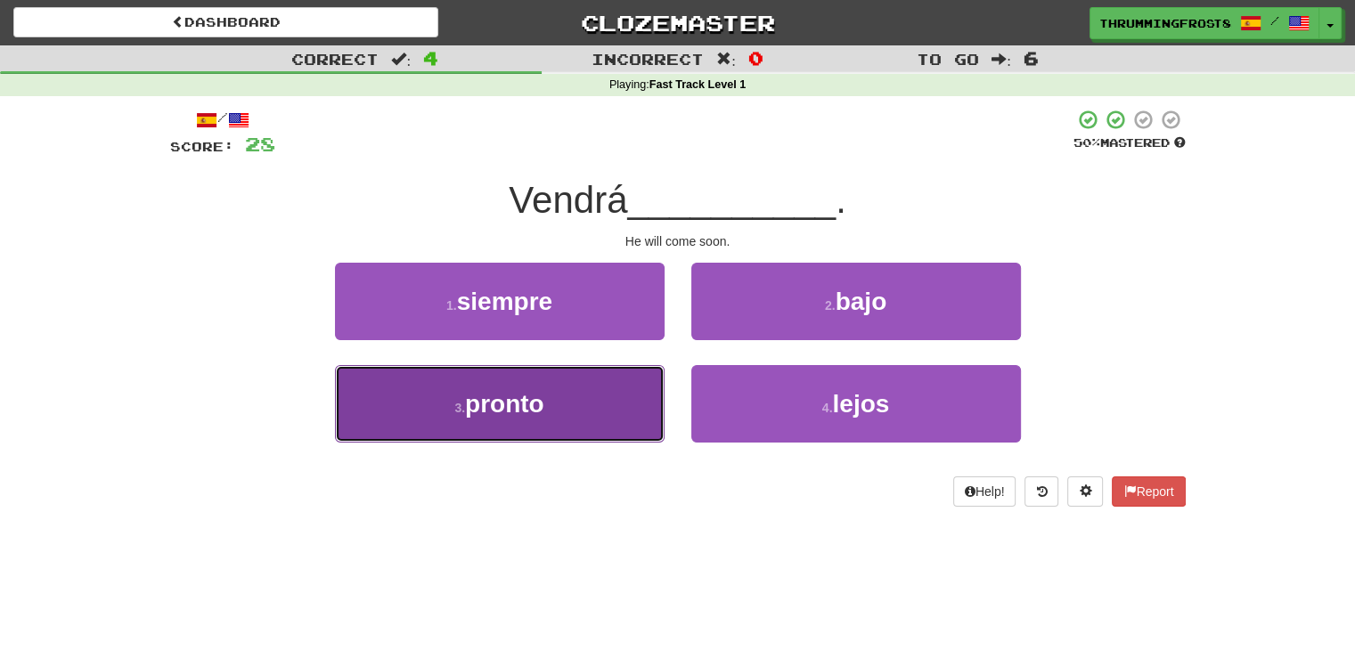
click at [643, 396] on button "3 . pronto" at bounding box center [500, 404] width 330 height 78
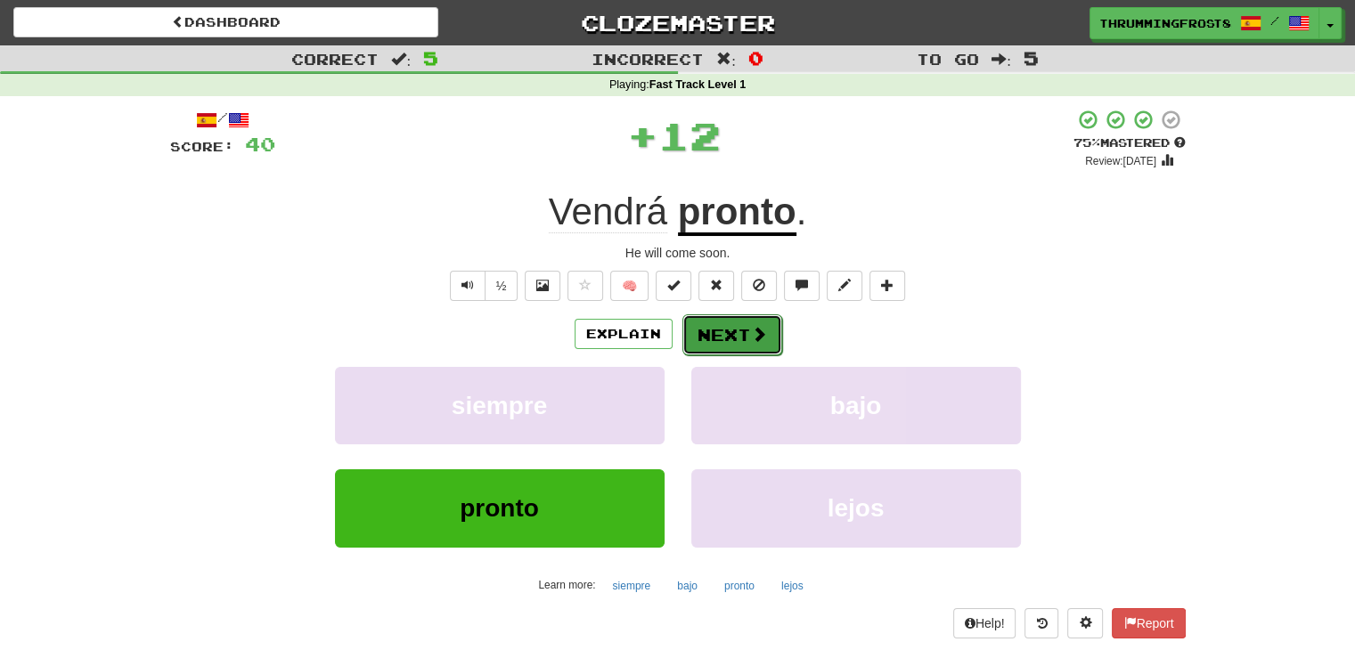
click at [724, 332] on button "Next" at bounding box center [733, 335] width 100 height 41
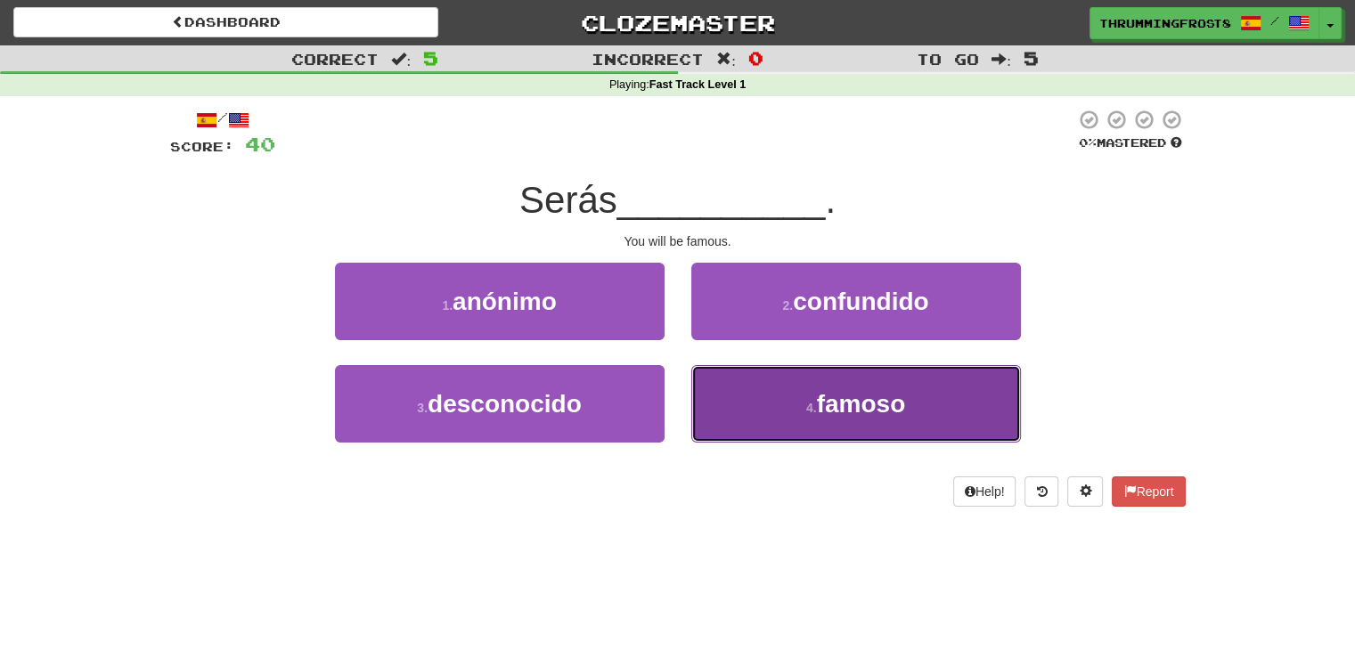
click at [752, 376] on button "4 . famoso" at bounding box center [856, 404] width 330 height 78
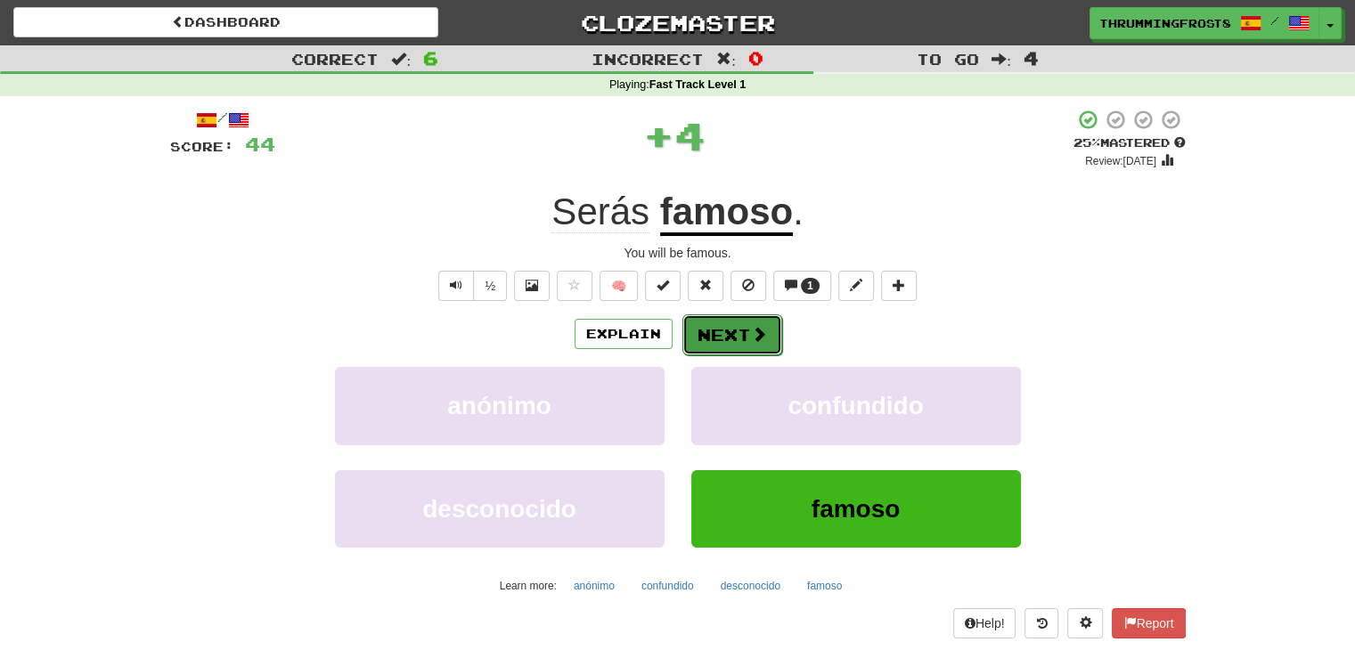
click at [744, 328] on button "Next" at bounding box center [733, 335] width 100 height 41
